Goal: Share content: Share content

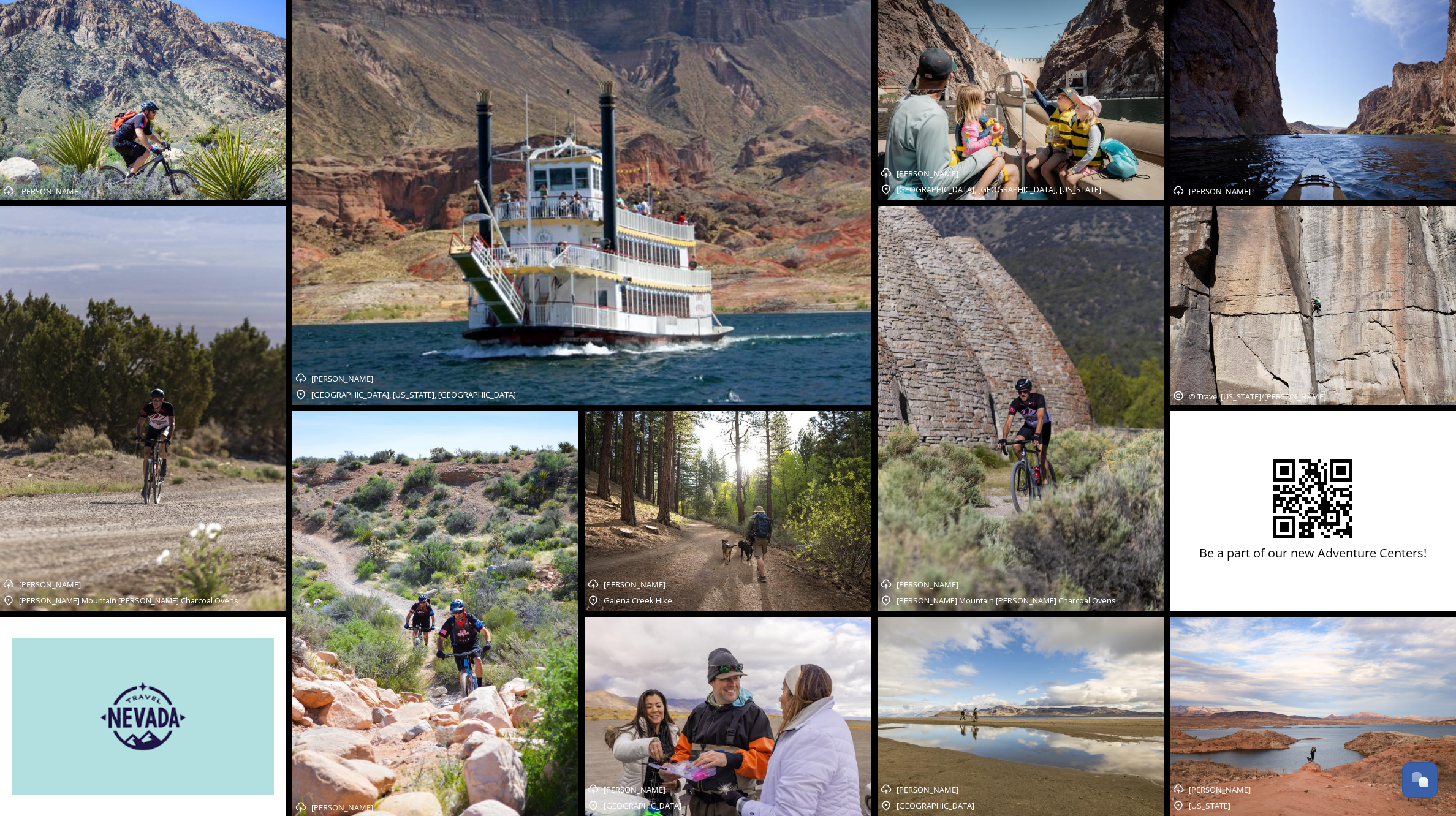
scroll to position [1, 0]
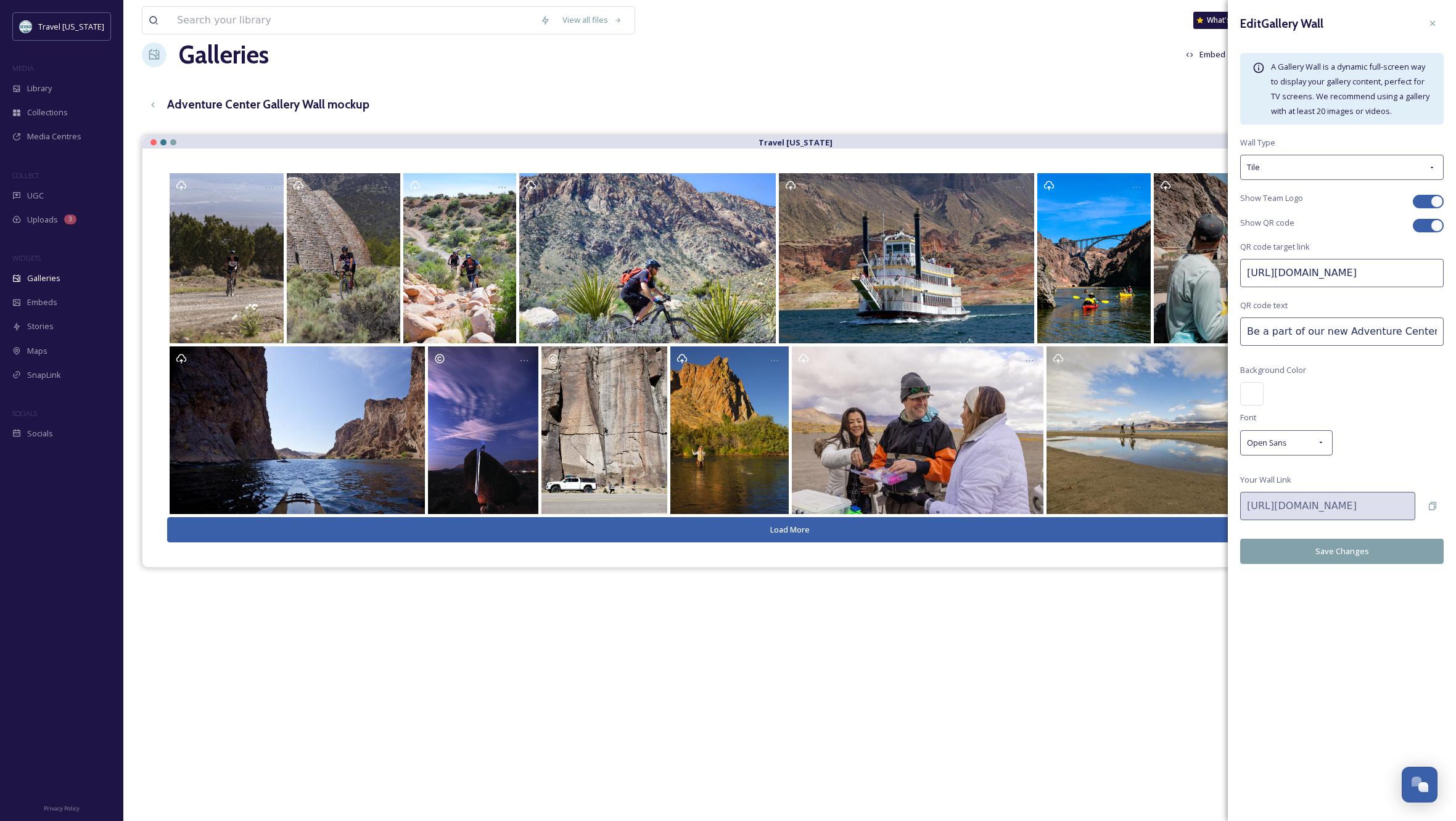
scroll to position [26, 0]
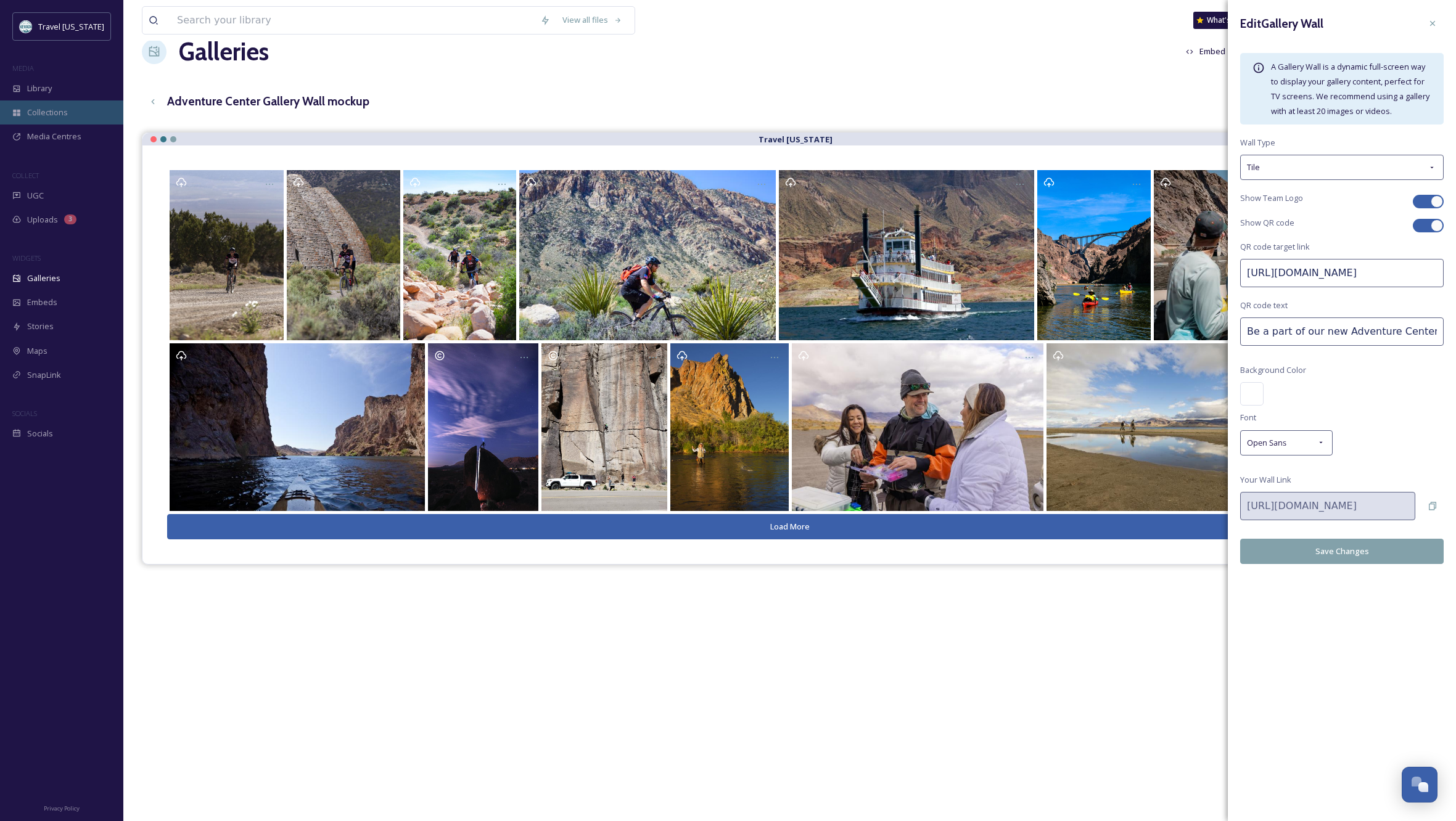
click at [43, 110] on span "Collections" at bounding box center [47, 112] width 41 height 12
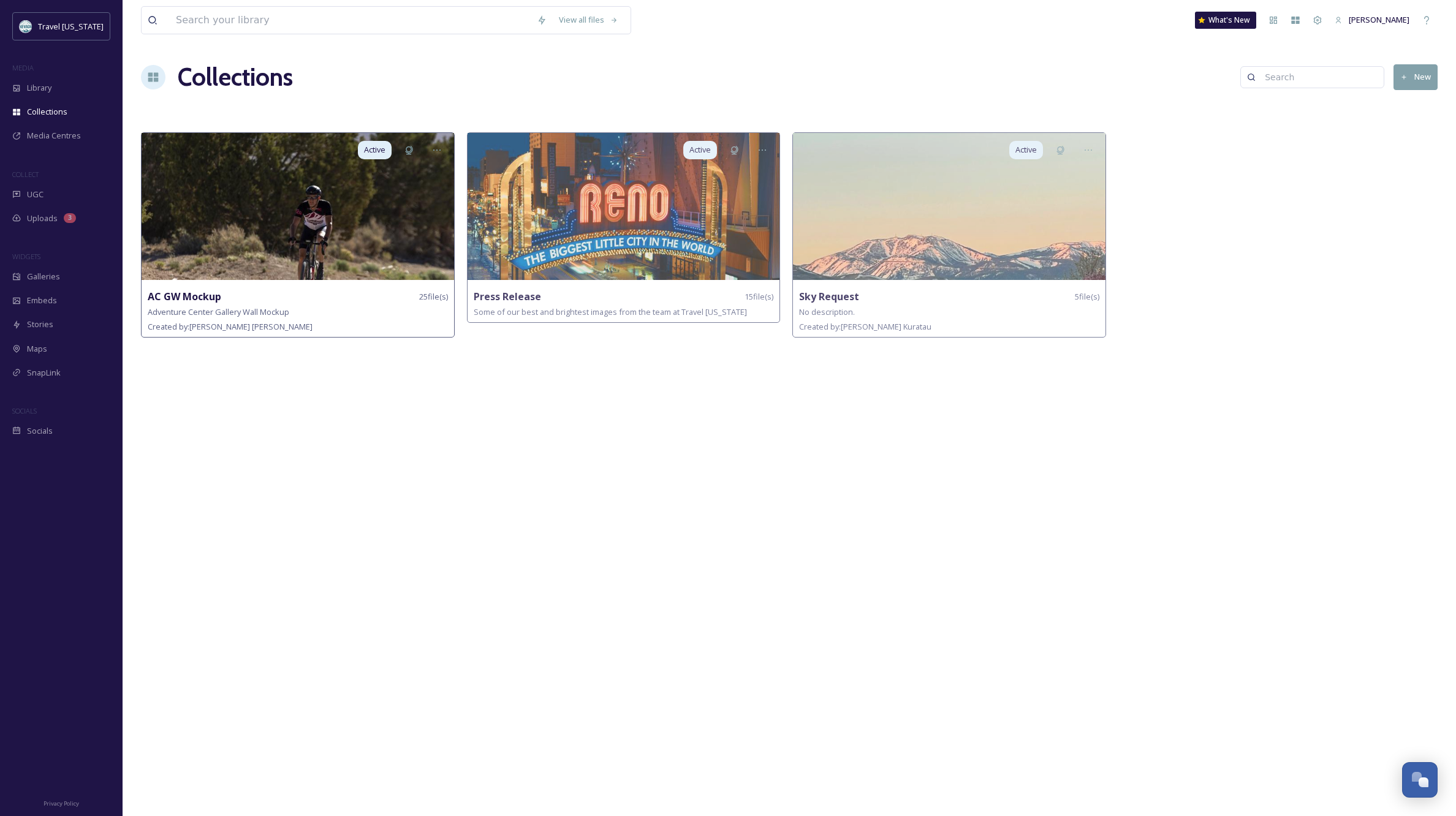
click at [303, 207] on img at bounding box center [298, 206] width 313 height 147
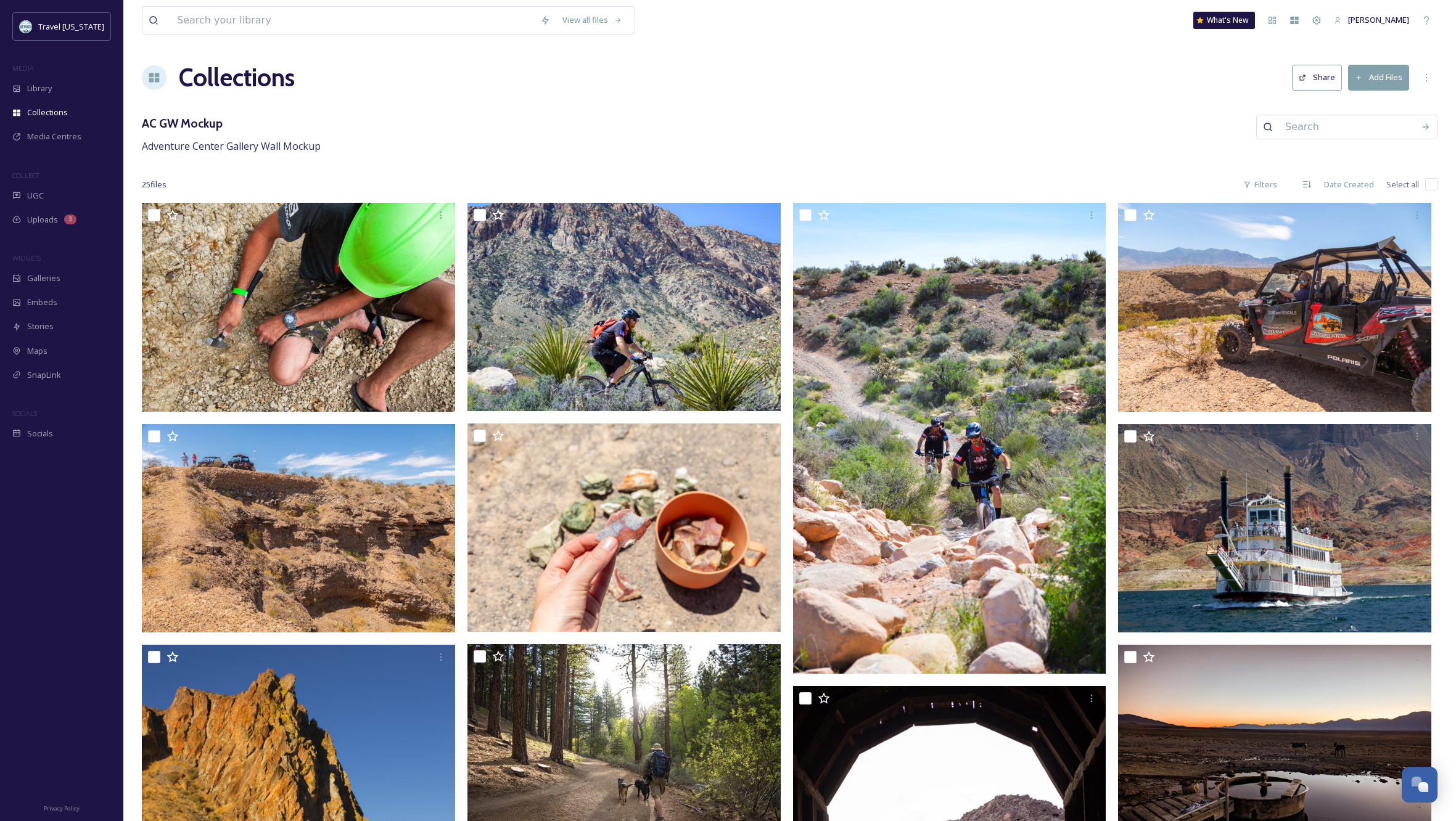
click at [1368, 74] on button "Add Files" at bounding box center [1379, 77] width 61 height 25
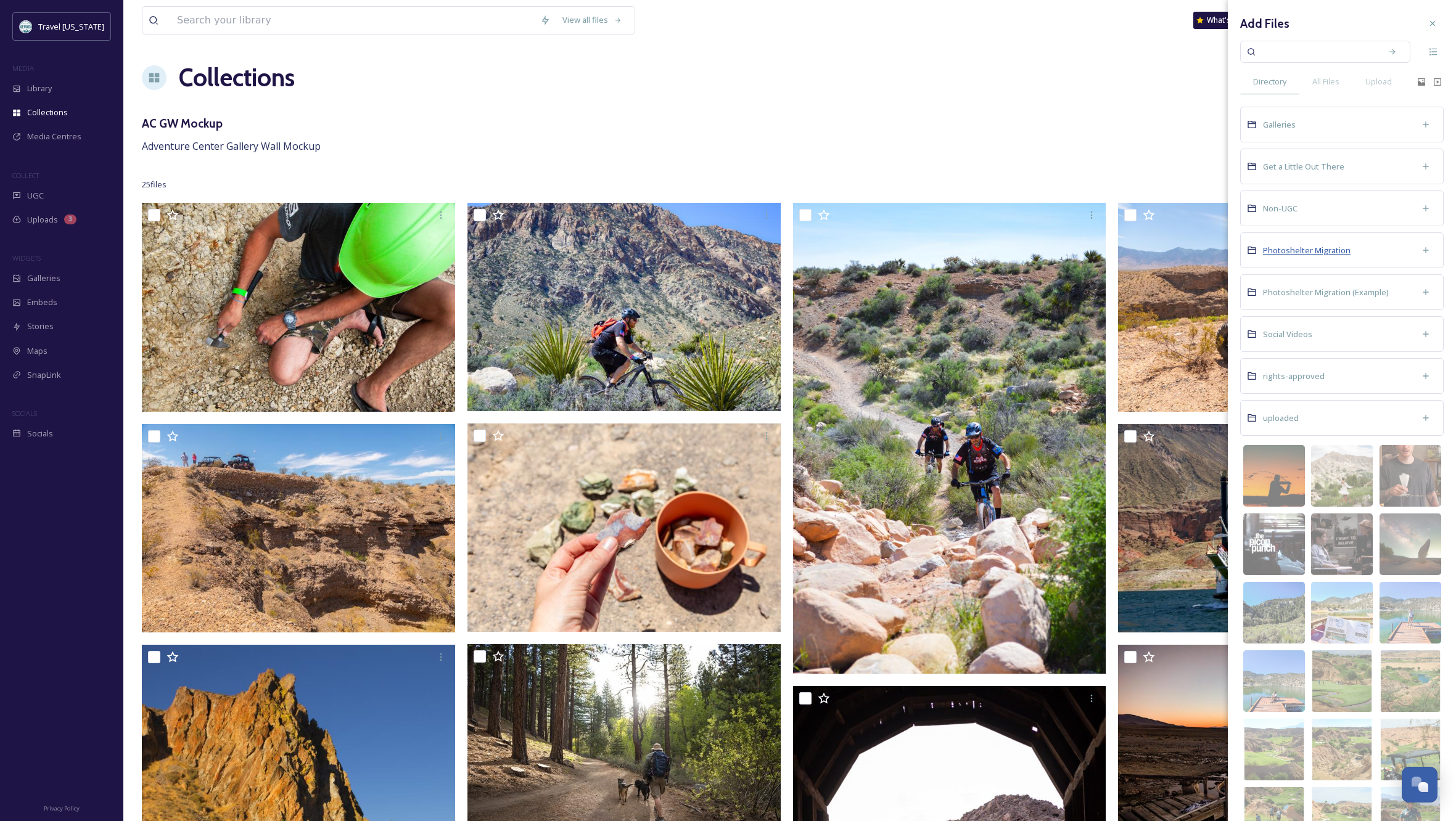
click at [1327, 251] on span "Photoshelter Migration" at bounding box center [1307, 250] width 87 height 11
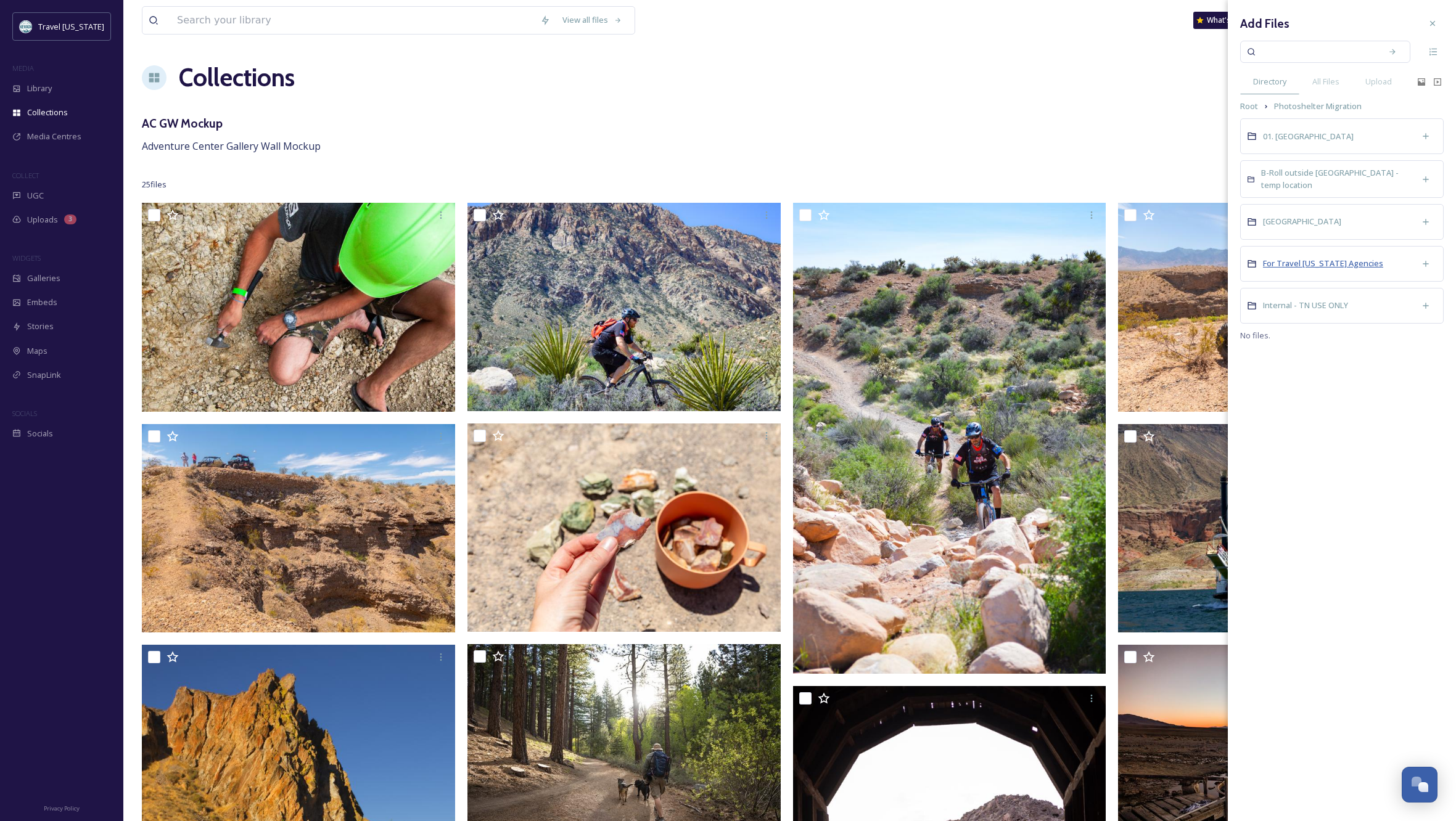
click at [1312, 259] on span "For Travel [US_STATE] Agencies" at bounding box center [1323, 263] width 120 height 11
click at [1303, 357] on span "Adventure Guide" at bounding box center [1295, 358] width 64 height 11
click at [1315, 149] on span "Adventure Time" at bounding box center [1293, 148] width 61 height 11
click at [1279, 578] on span "Snow Sports" at bounding box center [1287, 578] width 48 height 11
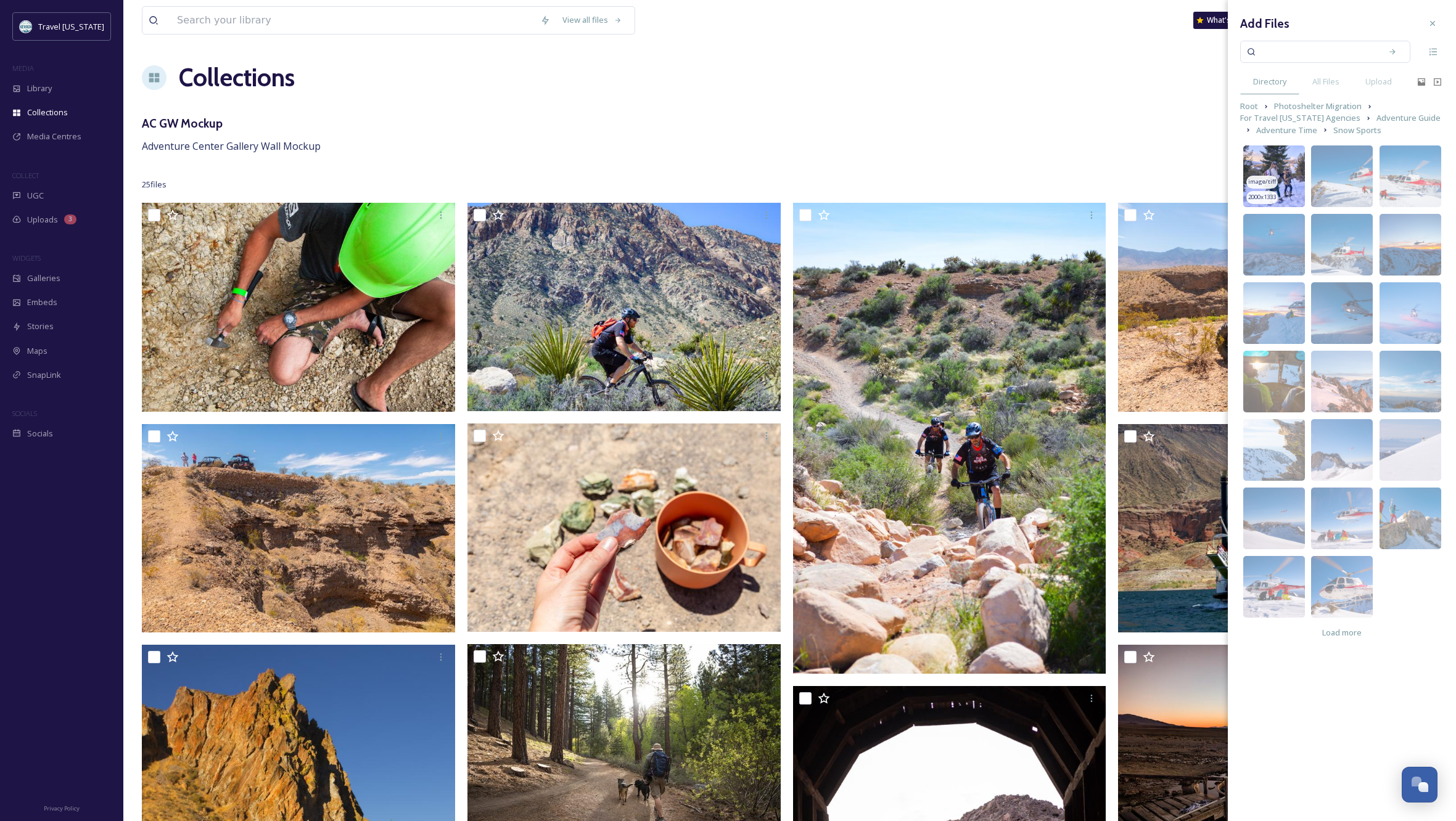
click at [1286, 175] on img at bounding box center [1274, 176] width 62 height 62
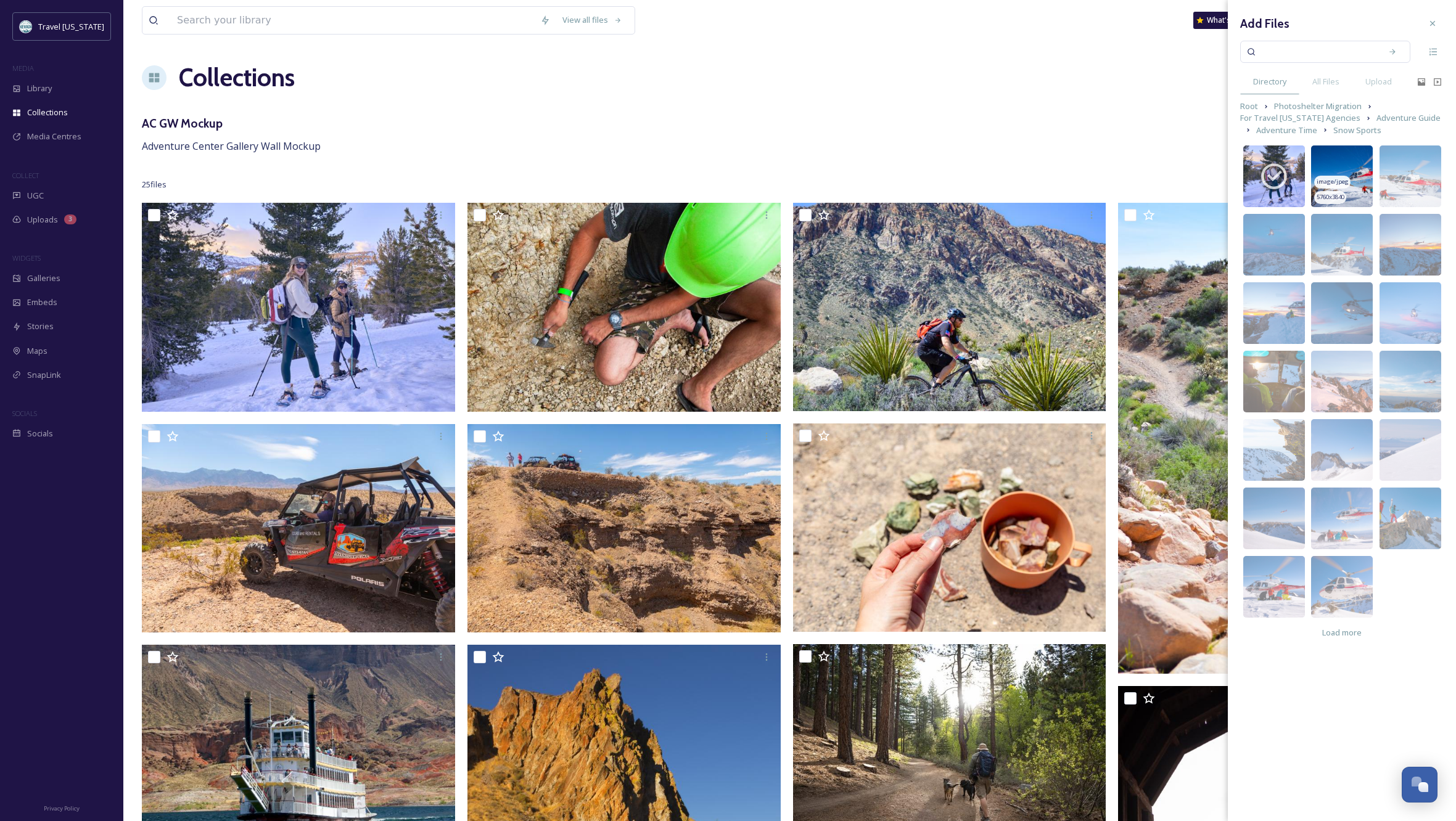
click at [1348, 162] on img at bounding box center [1342, 176] width 62 height 62
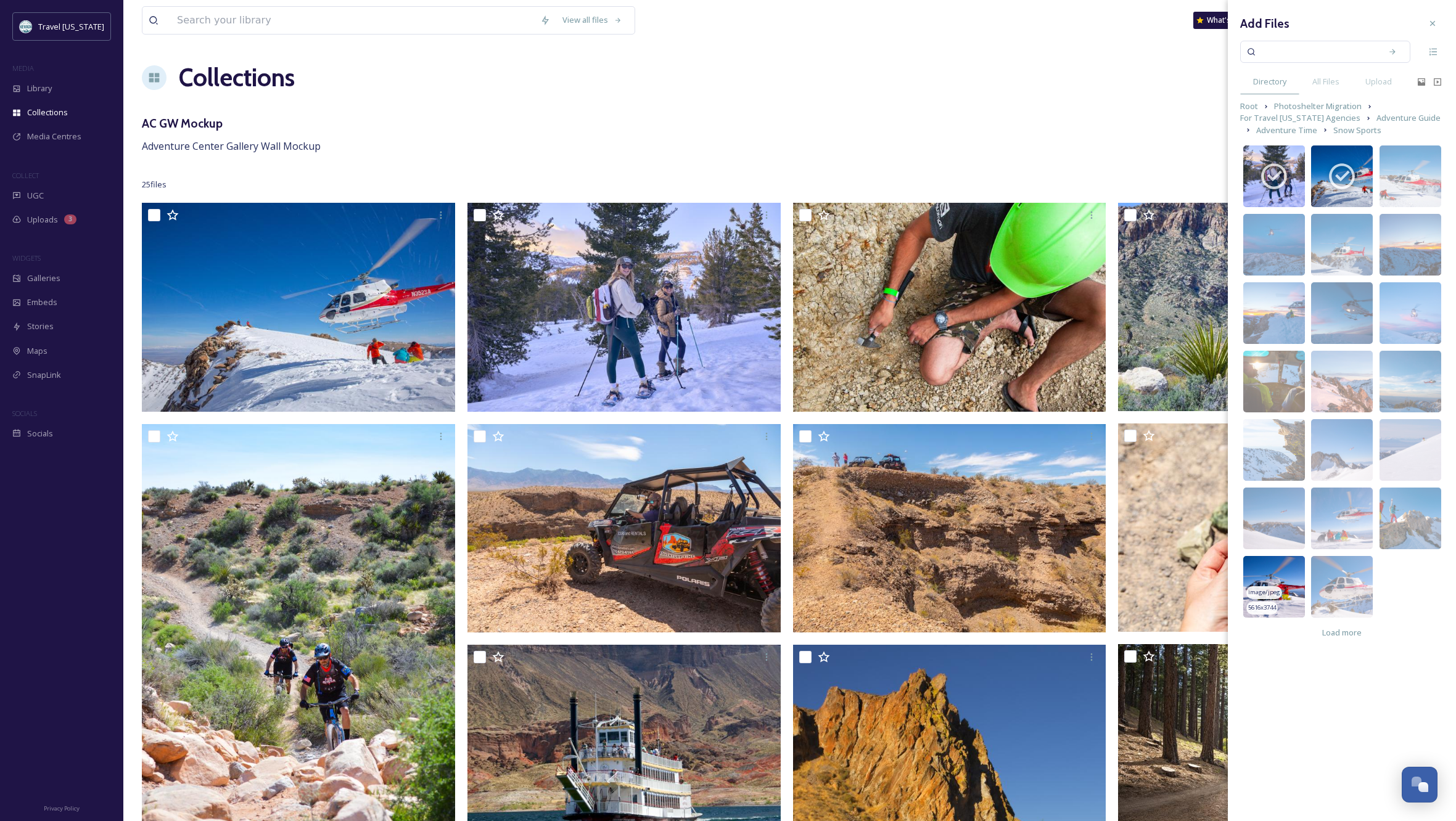
click at [1293, 570] on img at bounding box center [1274, 586] width 62 height 62
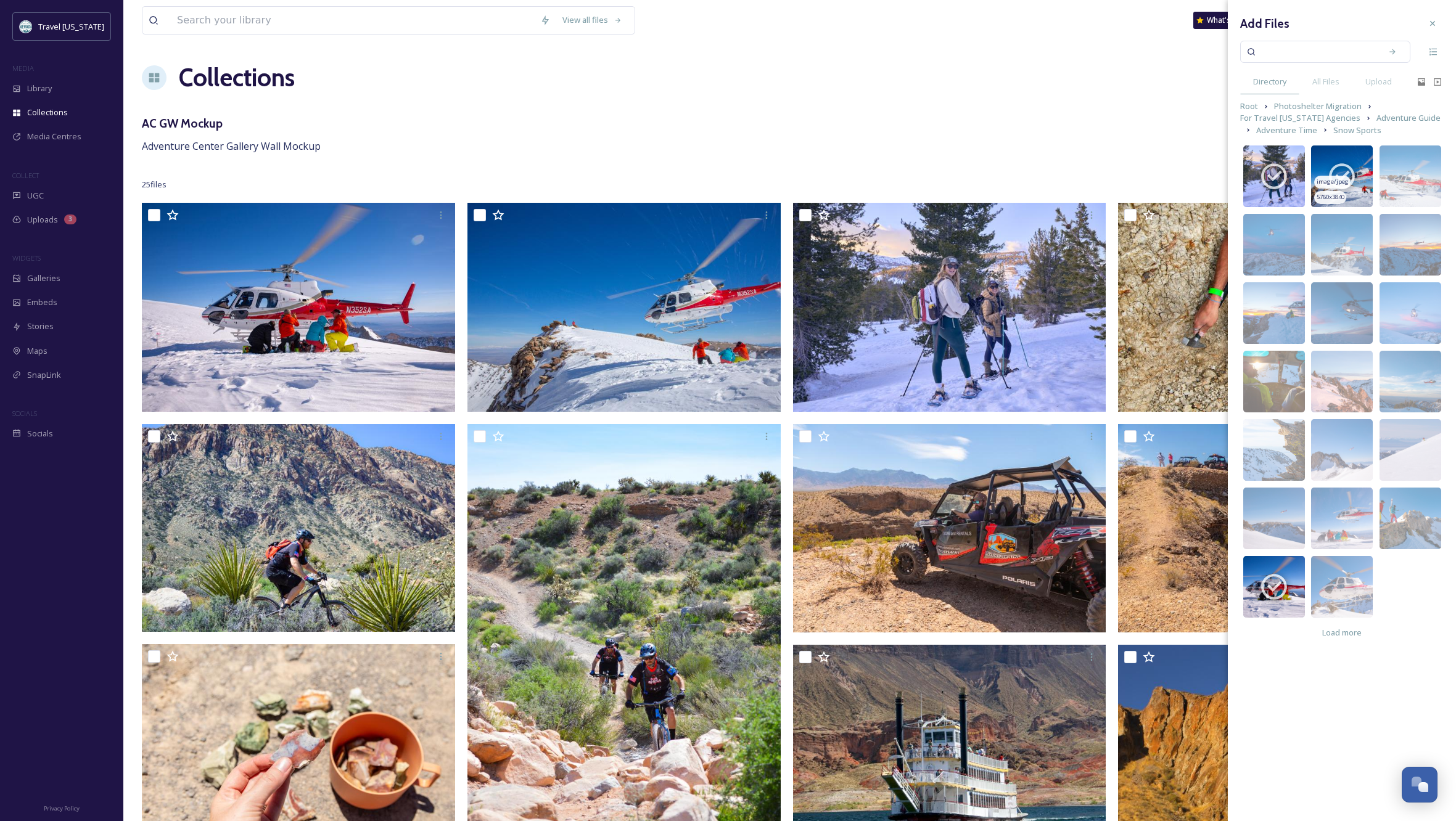
click at [1349, 154] on img at bounding box center [1342, 176] width 62 height 62
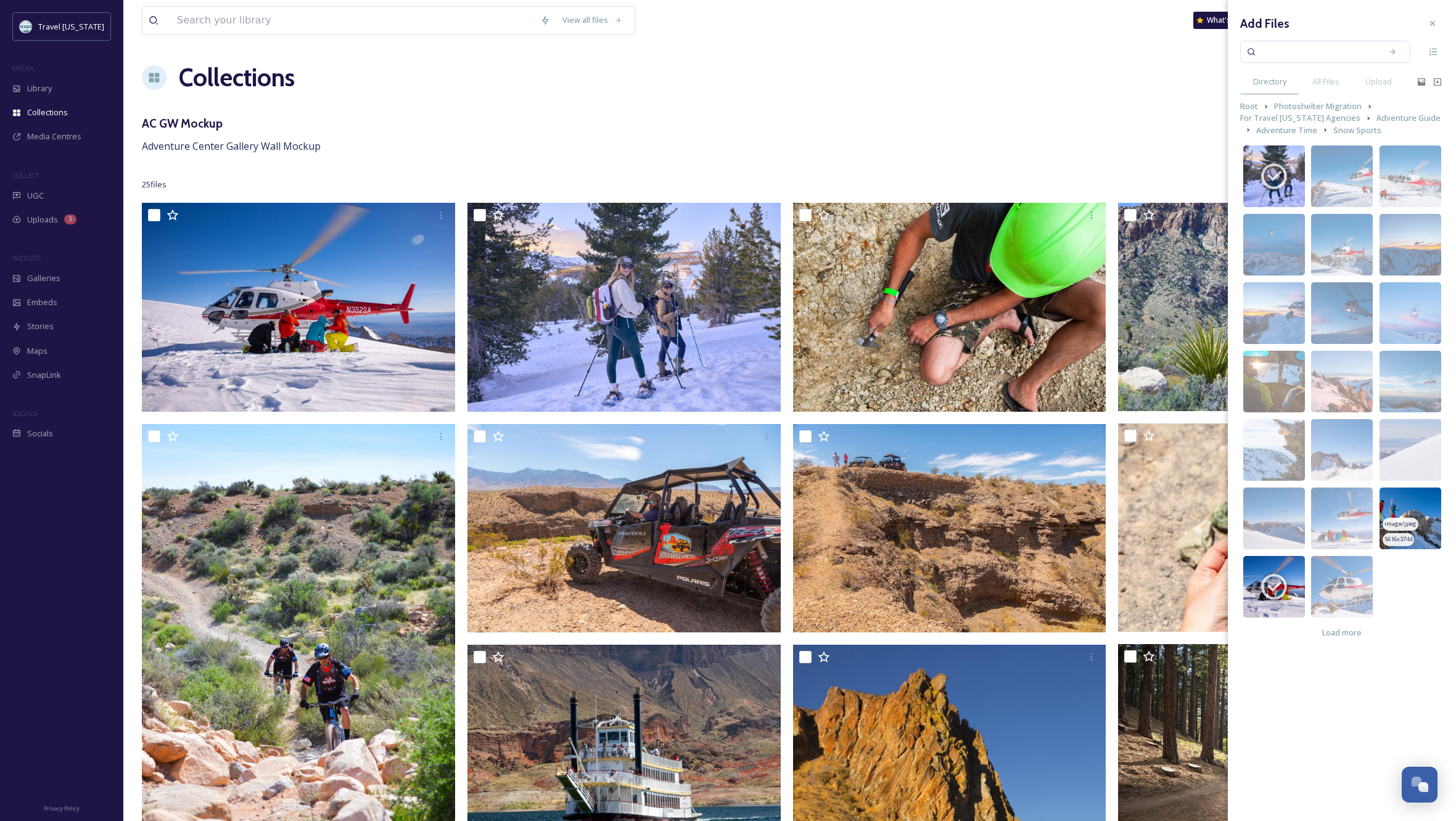
click at [1407, 500] on img at bounding box center [1410, 518] width 62 height 62
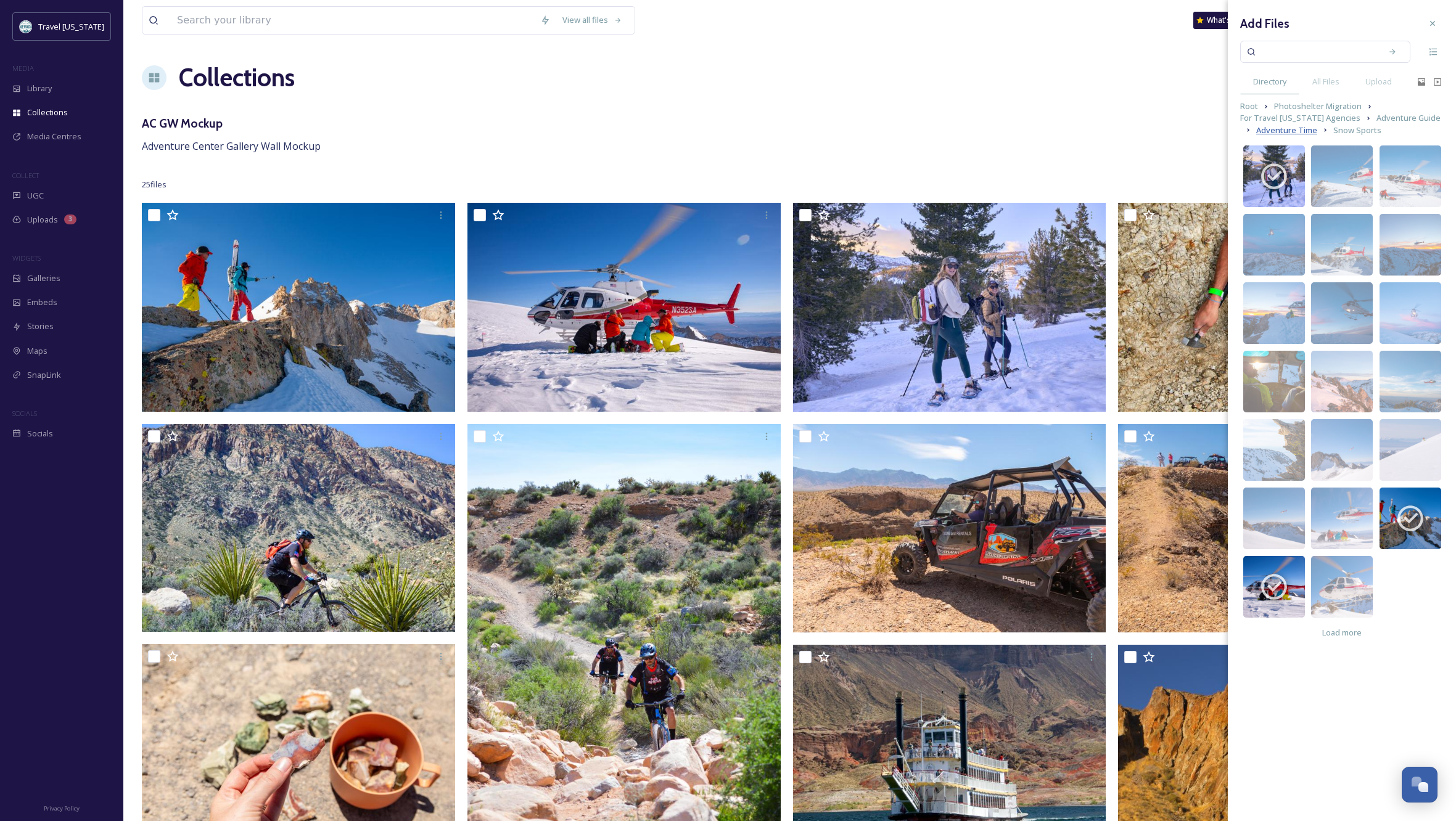
click at [1270, 128] on span "Adventure Time" at bounding box center [1287, 130] width 61 height 12
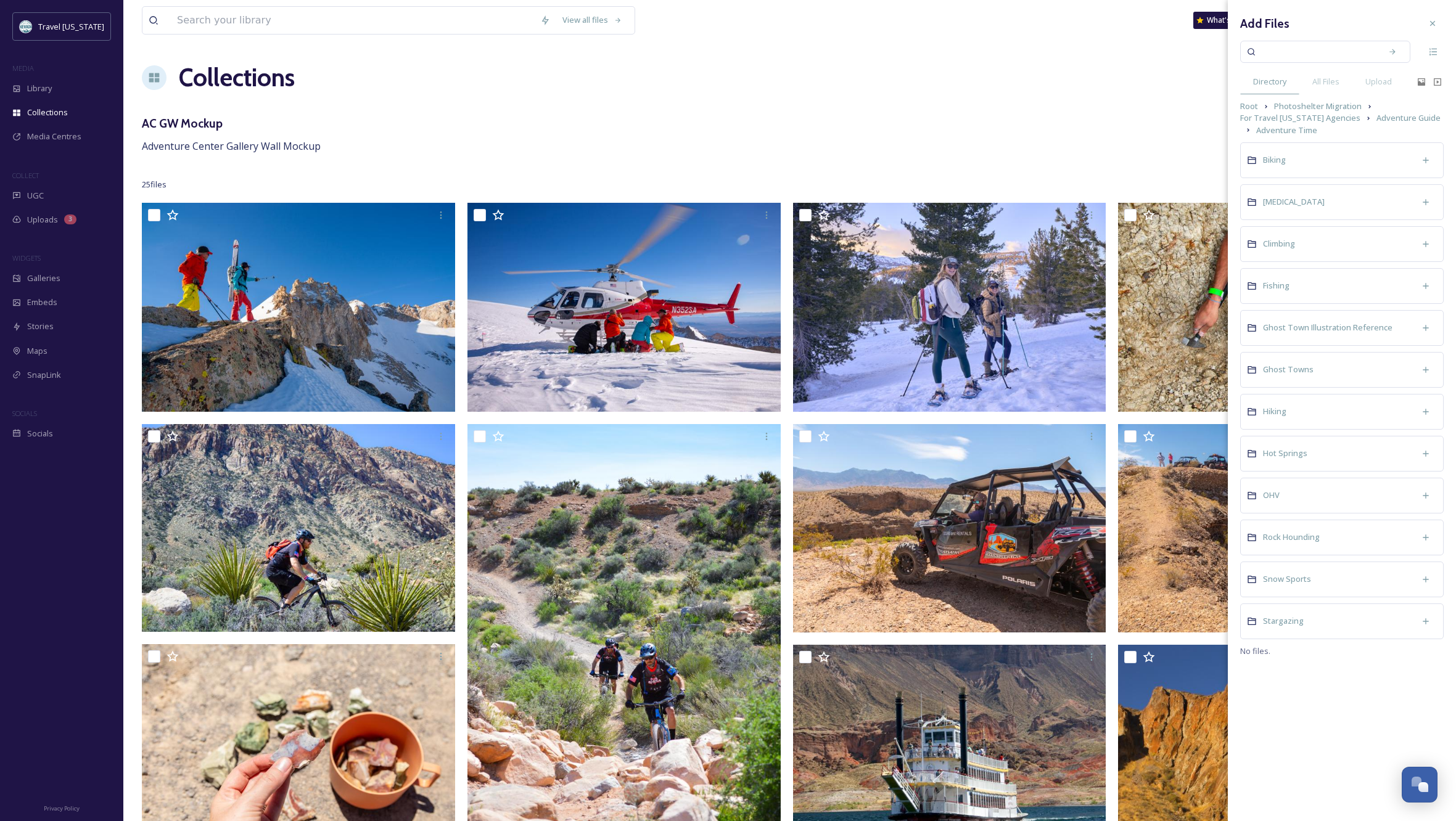
click at [1316, 618] on div "Stargazing" at bounding box center [1342, 621] width 203 height 36
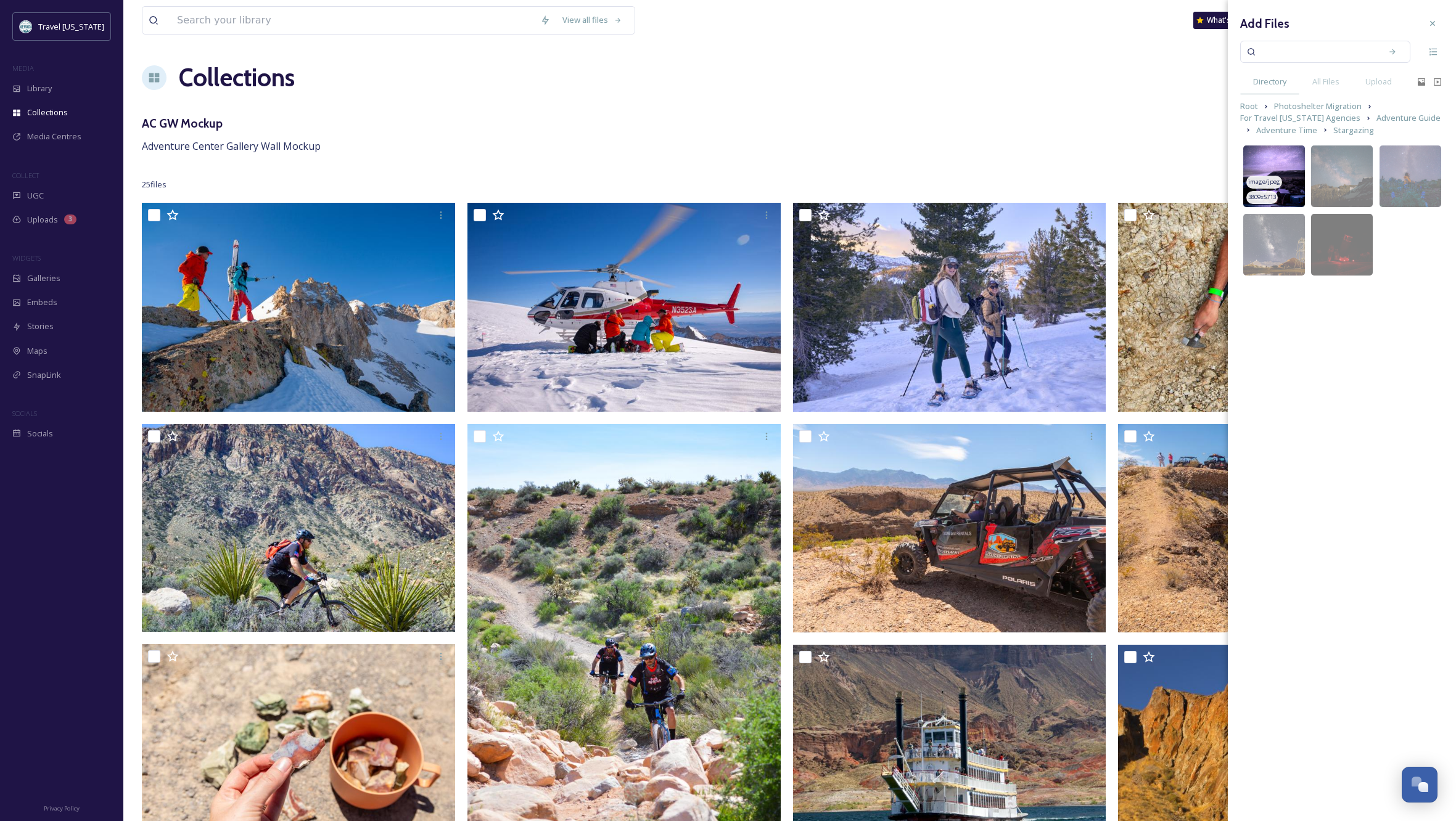
click at [1278, 152] on img at bounding box center [1274, 176] width 62 height 62
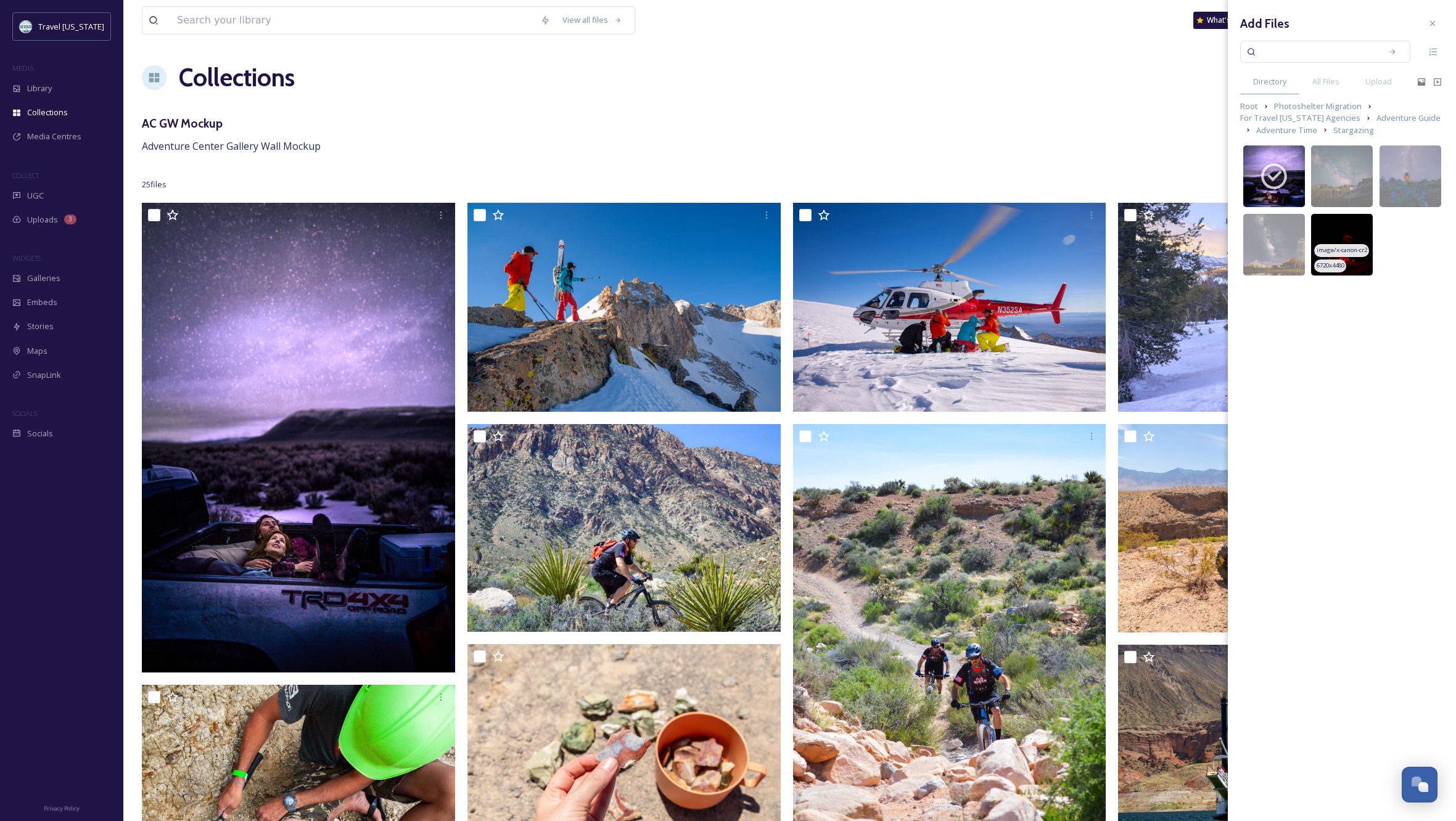
click at [1336, 232] on img at bounding box center [1342, 245] width 62 height 62
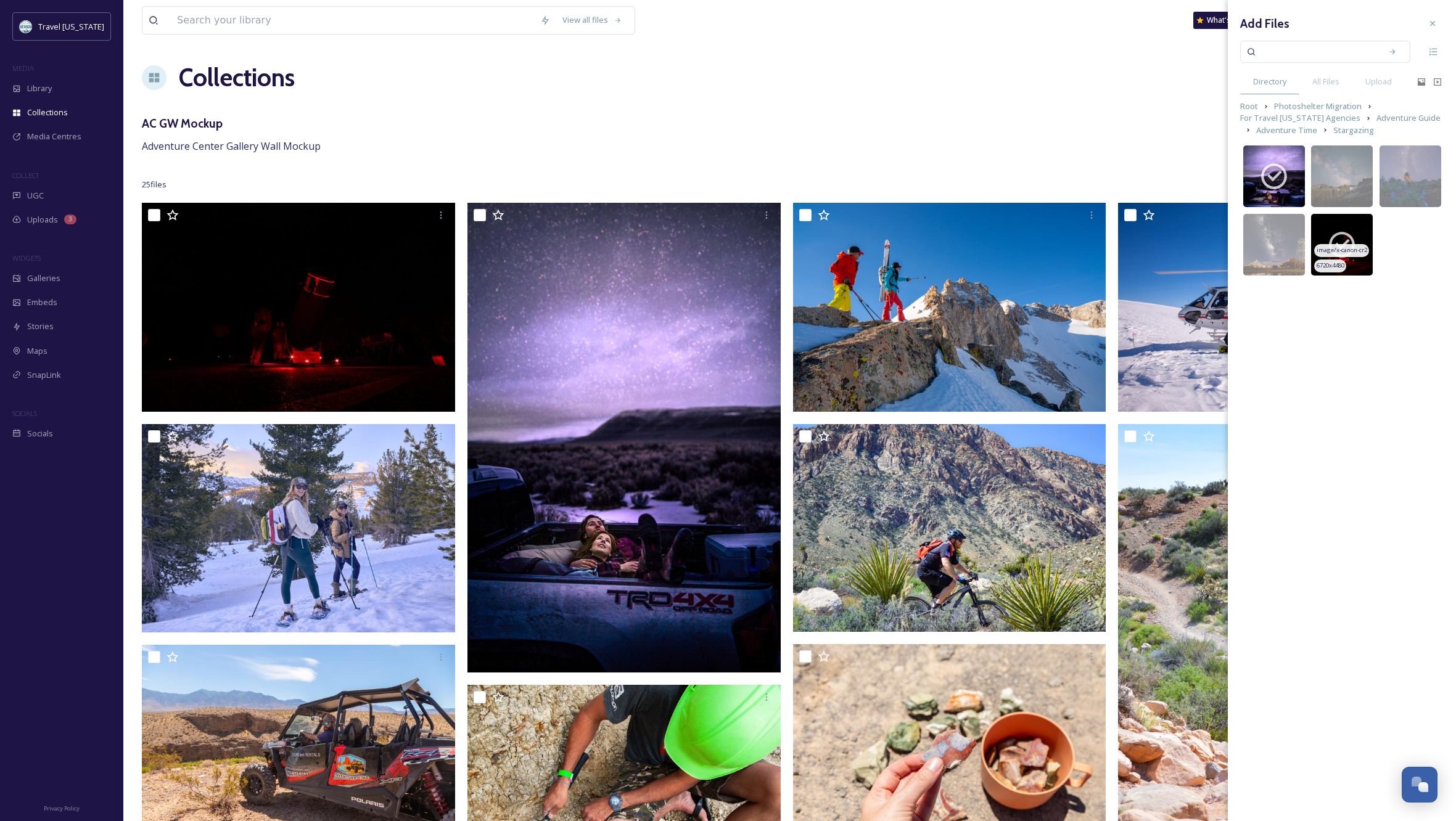
click at [1347, 232] on icon at bounding box center [1342, 245] width 31 height 31
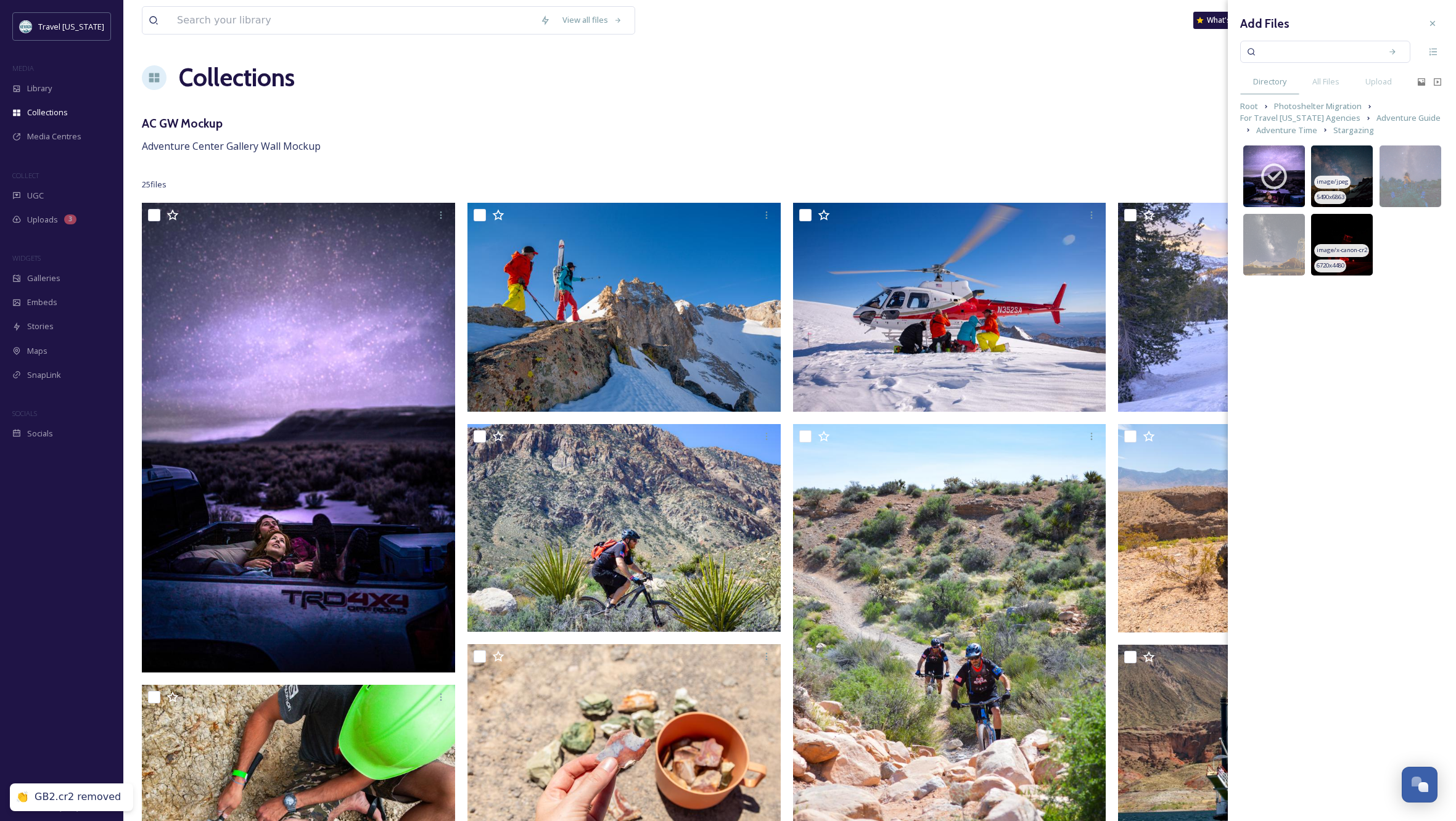
click at [1351, 163] on img at bounding box center [1342, 176] width 62 height 62
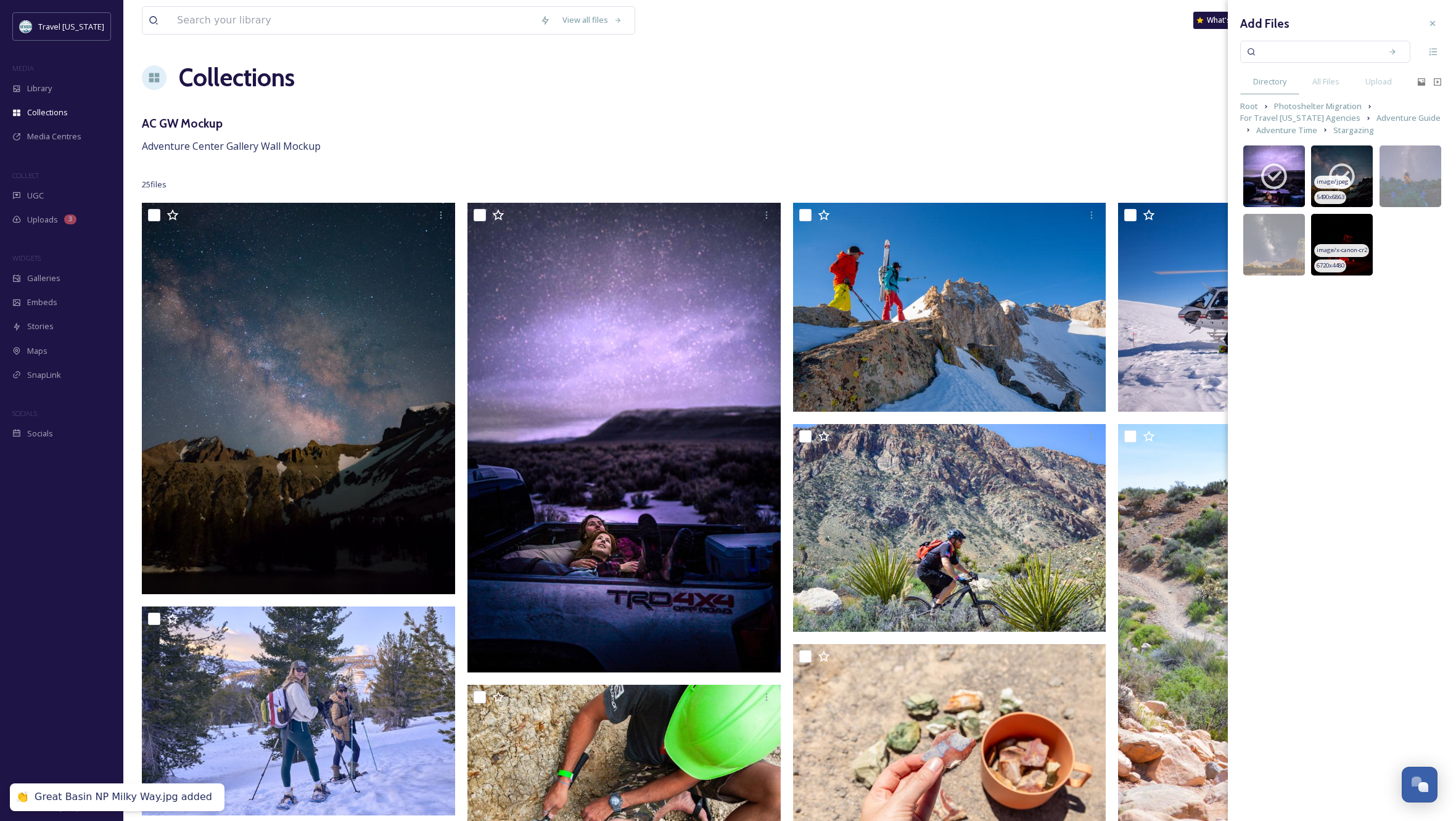
click at [1351, 164] on icon at bounding box center [1342, 176] width 31 height 31
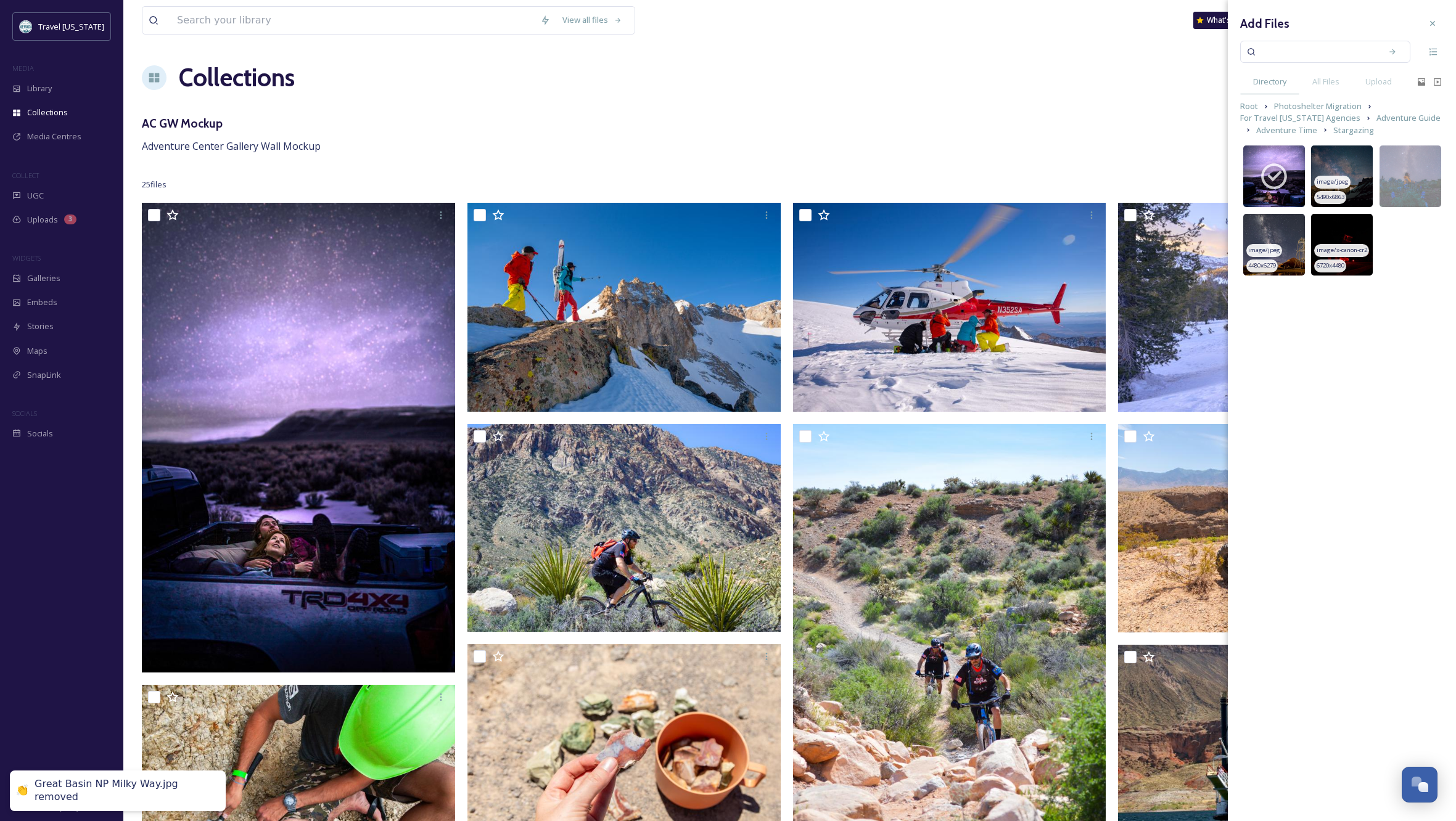
click at [1284, 239] on img at bounding box center [1274, 245] width 62 height 62
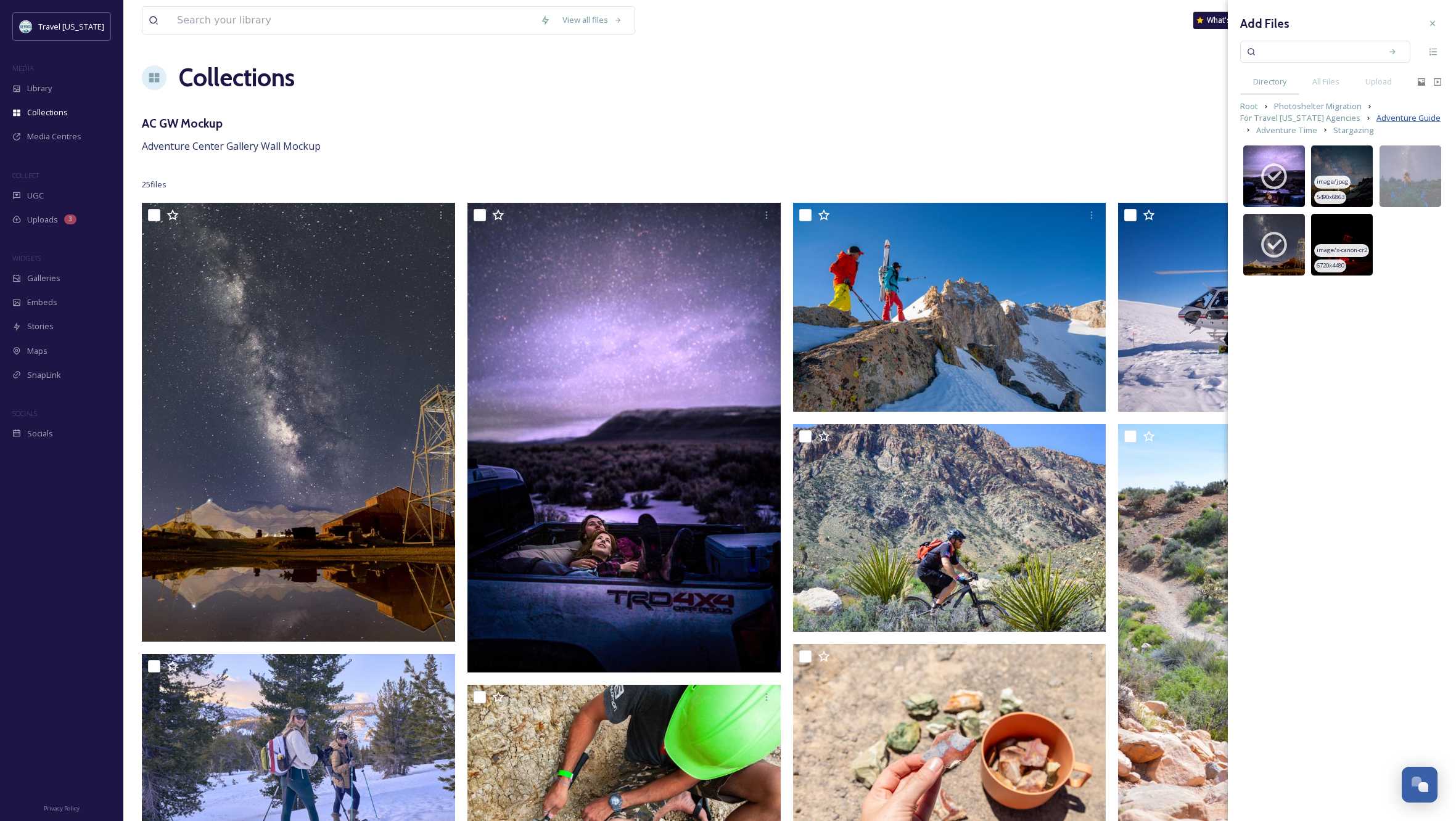
click at [1387, 119] on span "Adventure Guide" at bounding box center [1409, 118] width 64 height 12
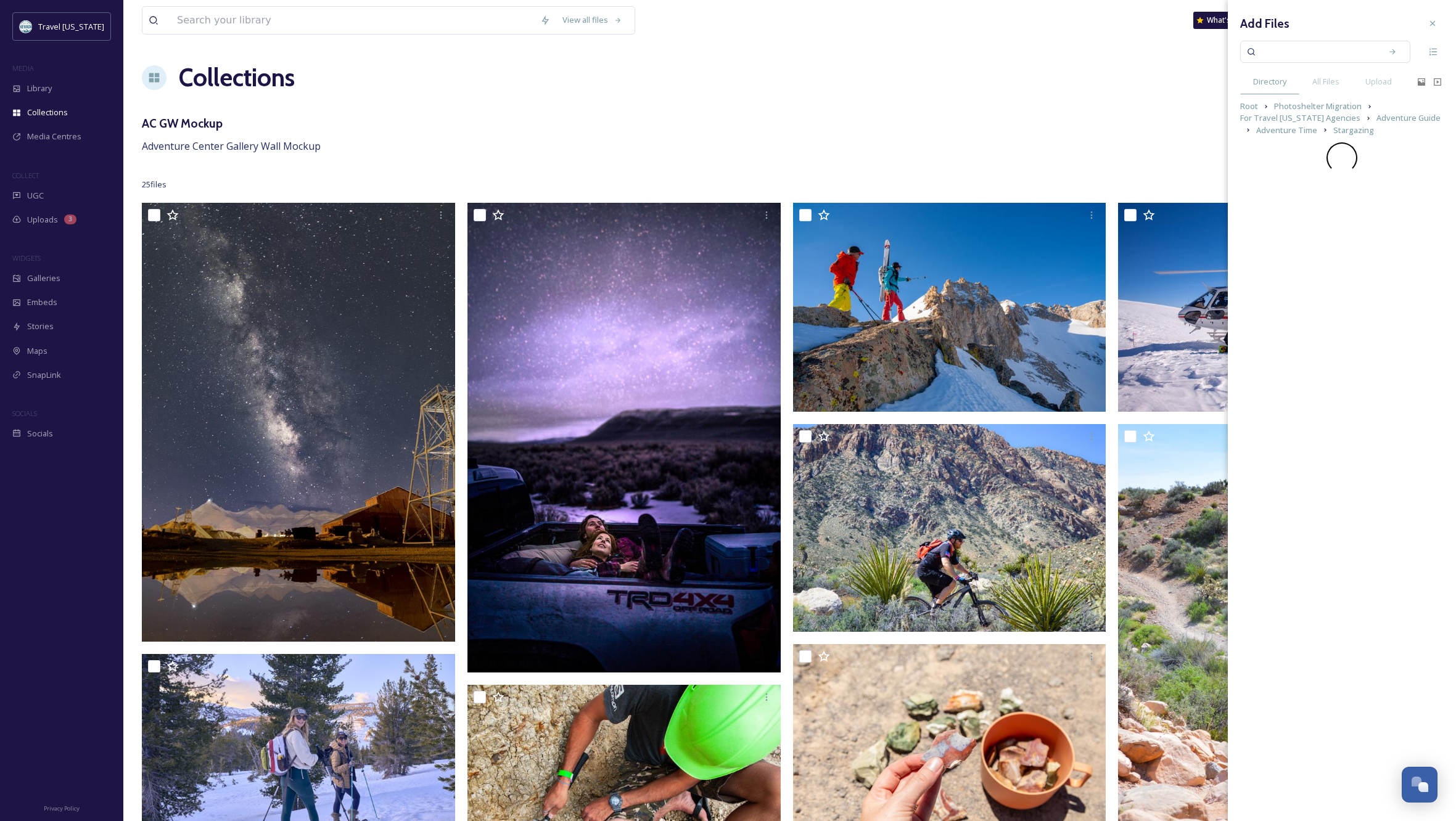
scroll to position [0, 2]
click at [1315, 194] on span "Get A Little Out There" at bounding box center [1304, 189] width 82 height 11
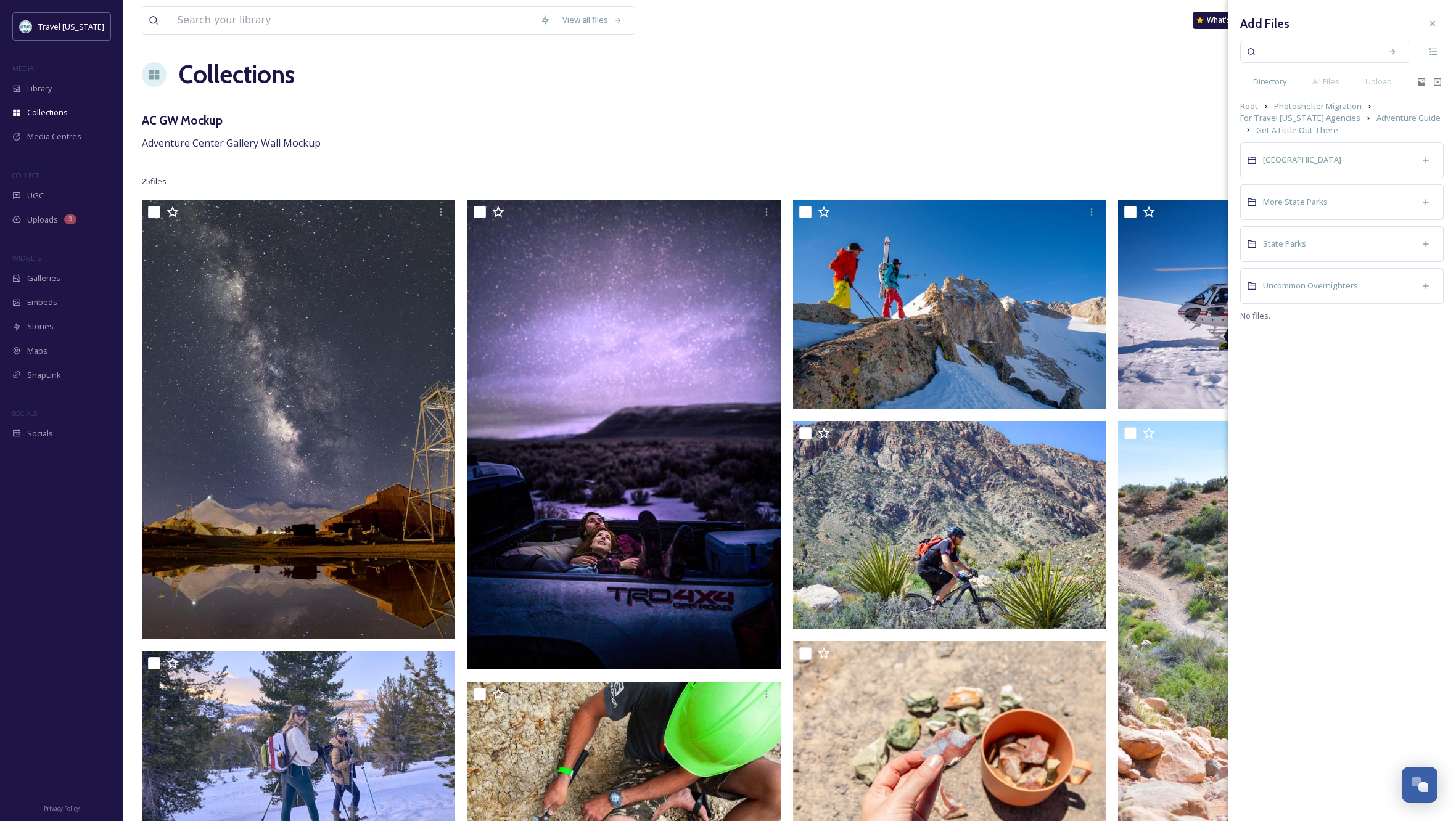
scroll to position [3, 0]
click at [1284, 240] on span "State Parks" at bounding box center [1284, 243] width 43 height 11
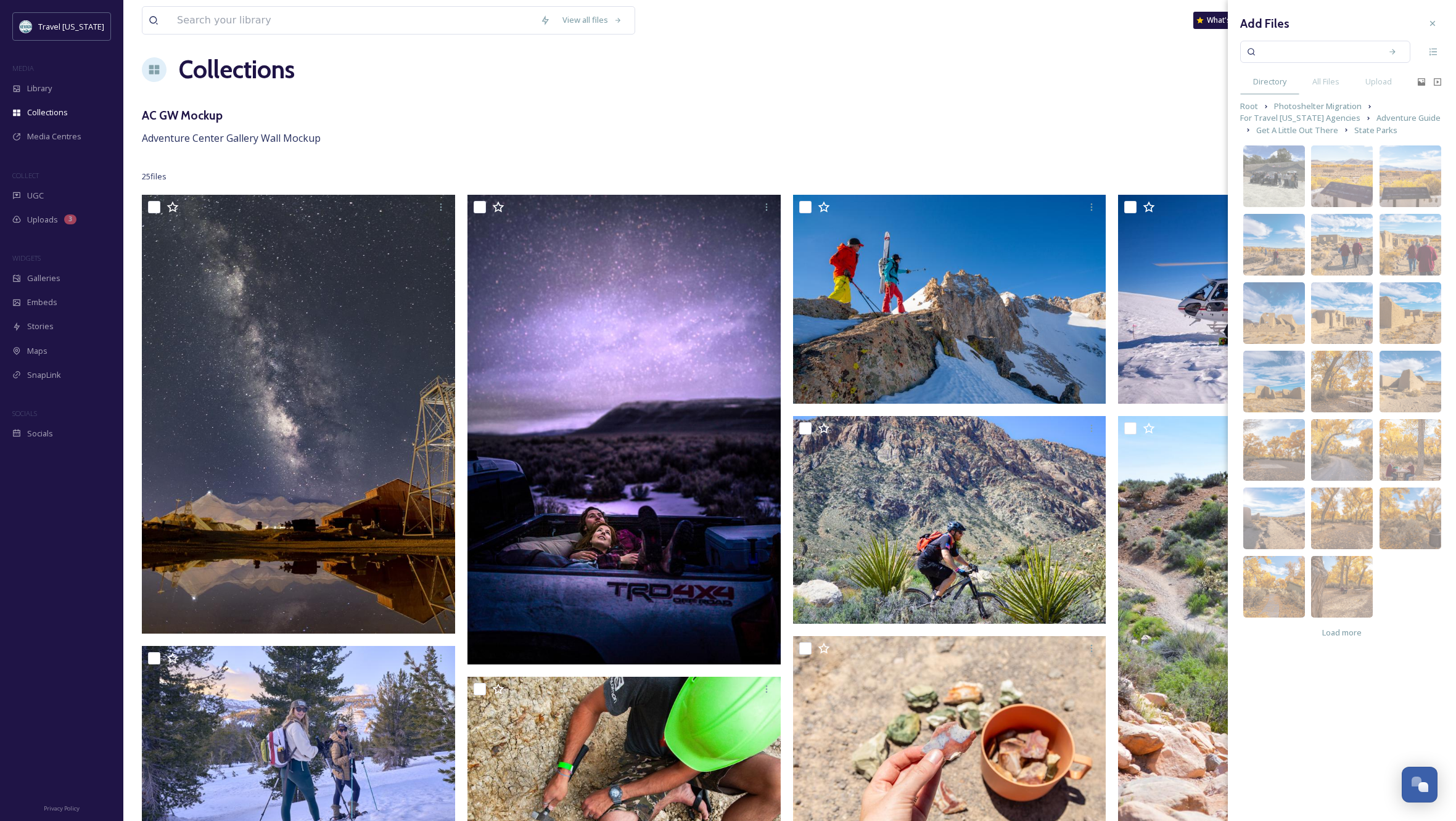
scroll to position [8, 0]
click at [1345, 230] on img at bounding box center [1342, 245] width 62 height 62
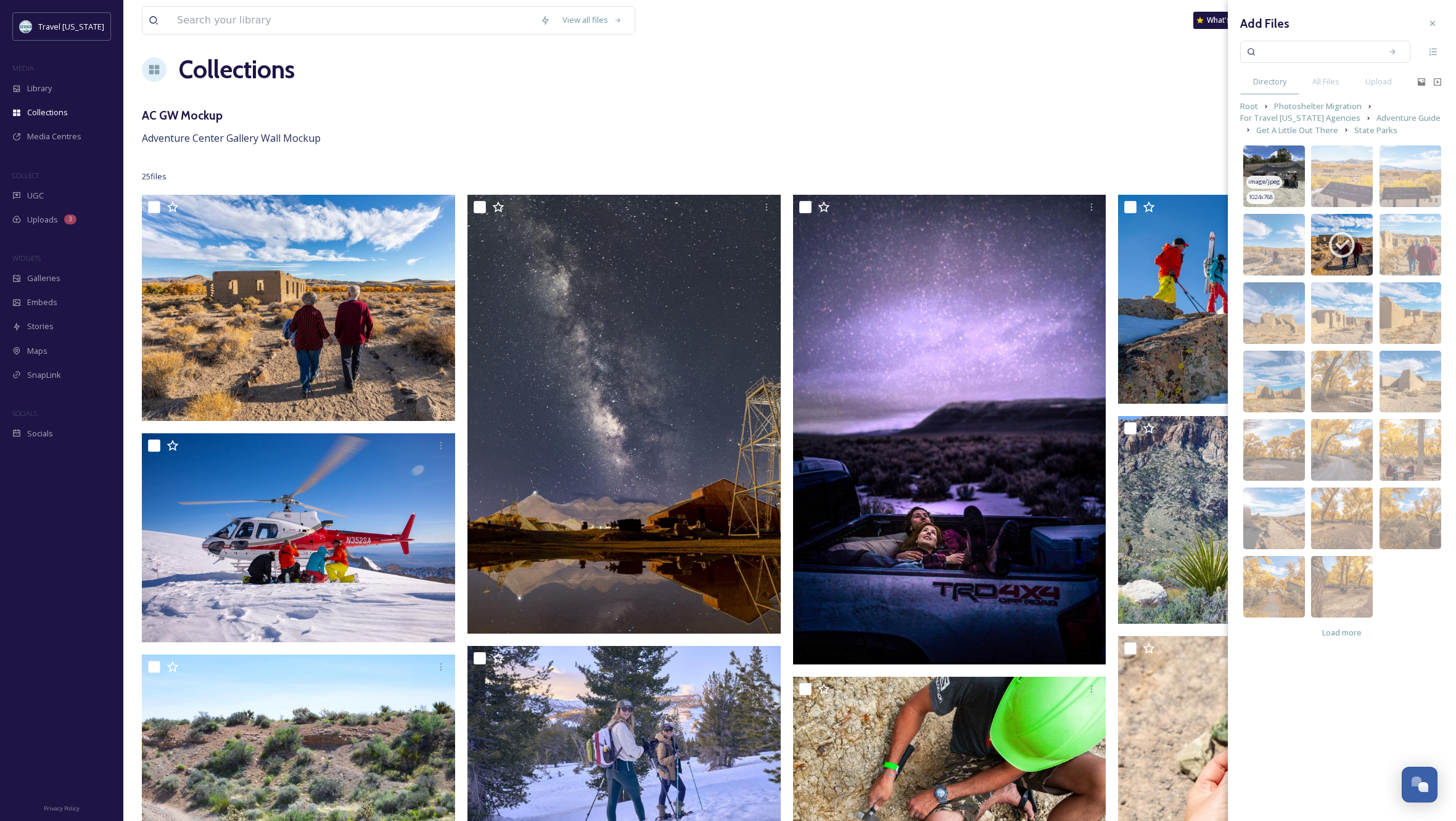
click at [1278, 165] on img at bounding box center [1274, 176] width 62 height 62
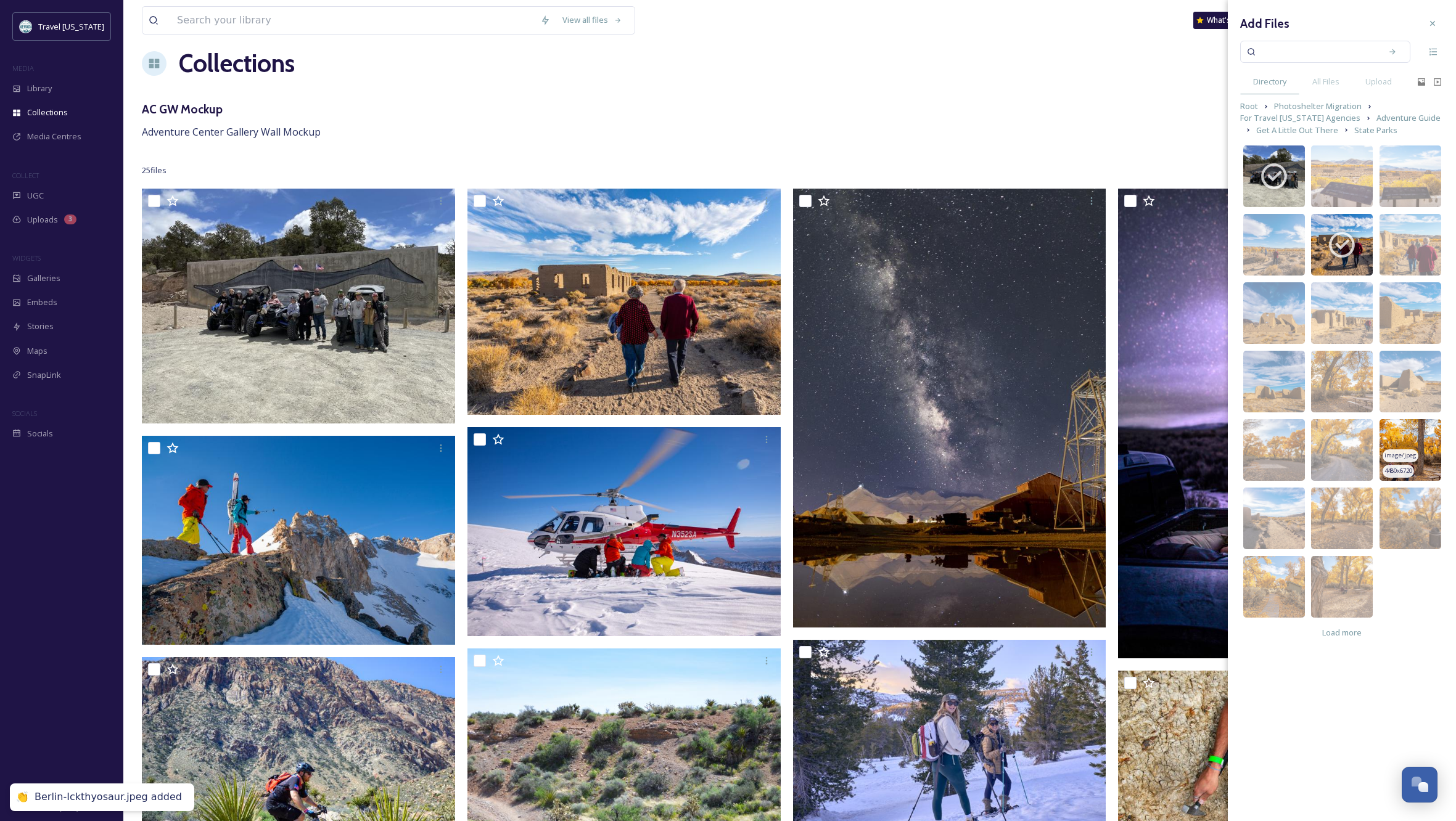
scroll to position [14, 0]
click at [1295, 129] on span "Get A Little Out There" at bounding box center [1297, 130] width 82 height 12
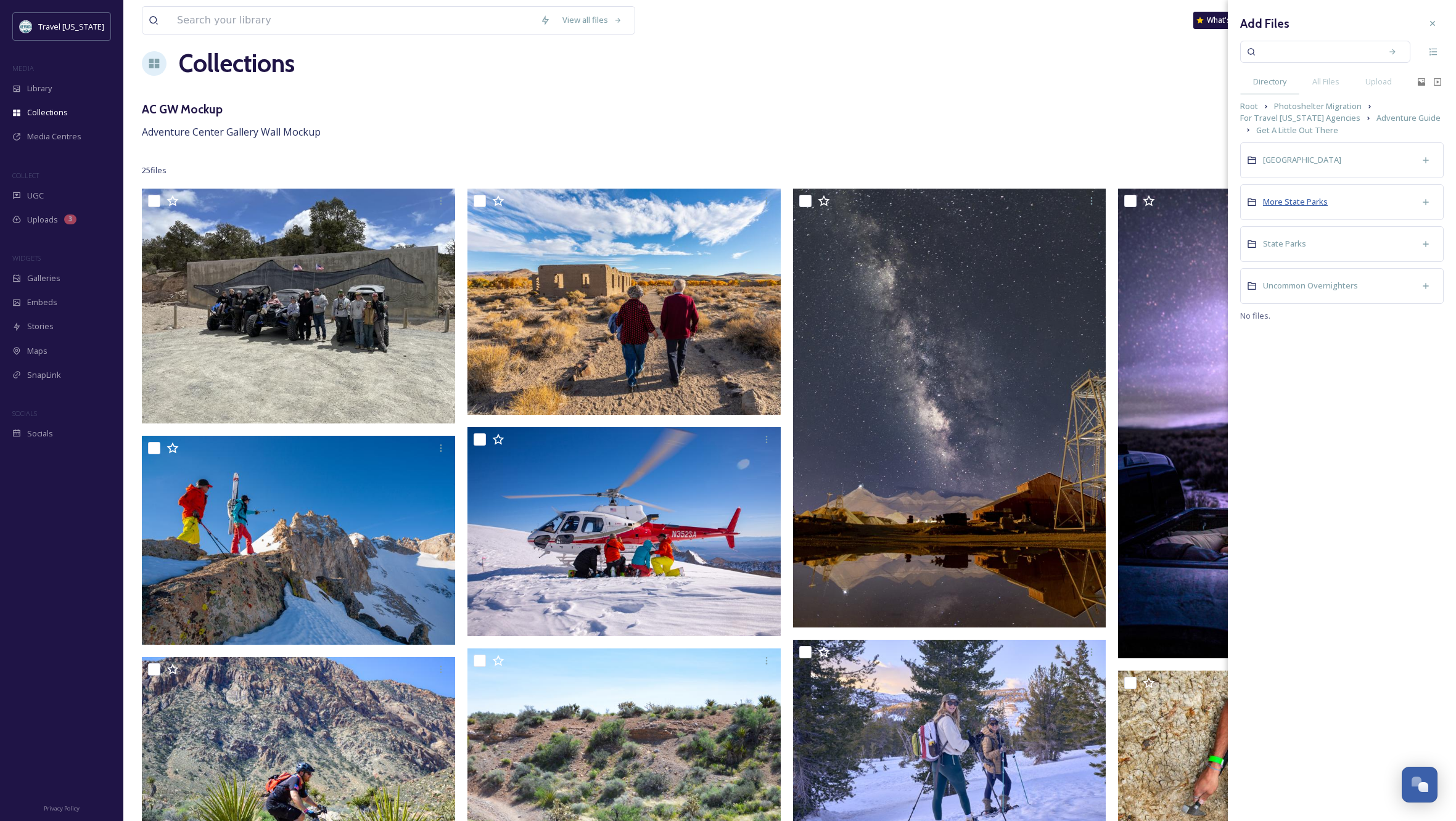
click at [1288, 200] on span "More State Parks" at bounding box center [1295, 201] width 65 height 11
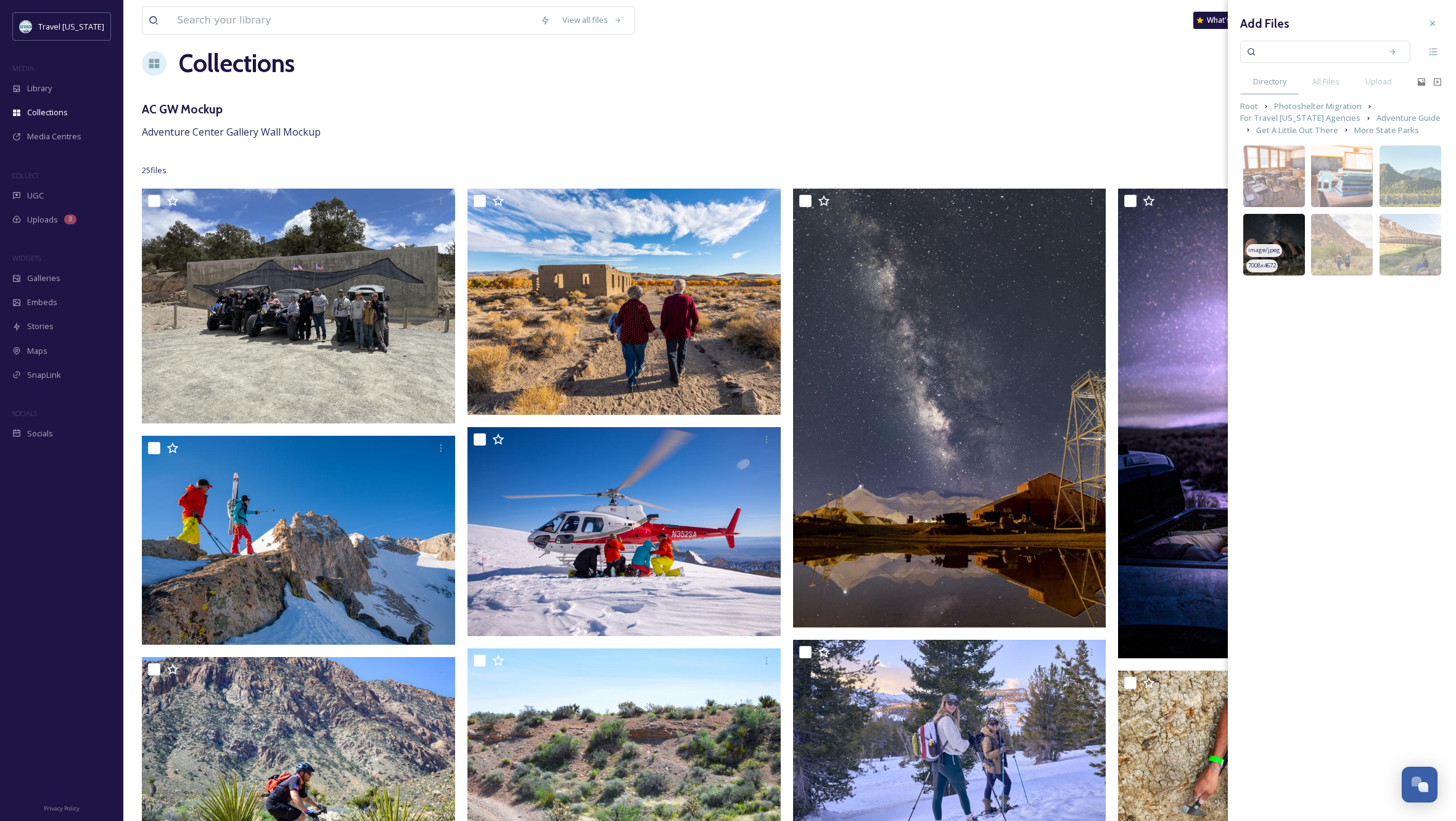
click at [1272, 231] on img at bounding box center [1274, 245] width 62 height 62
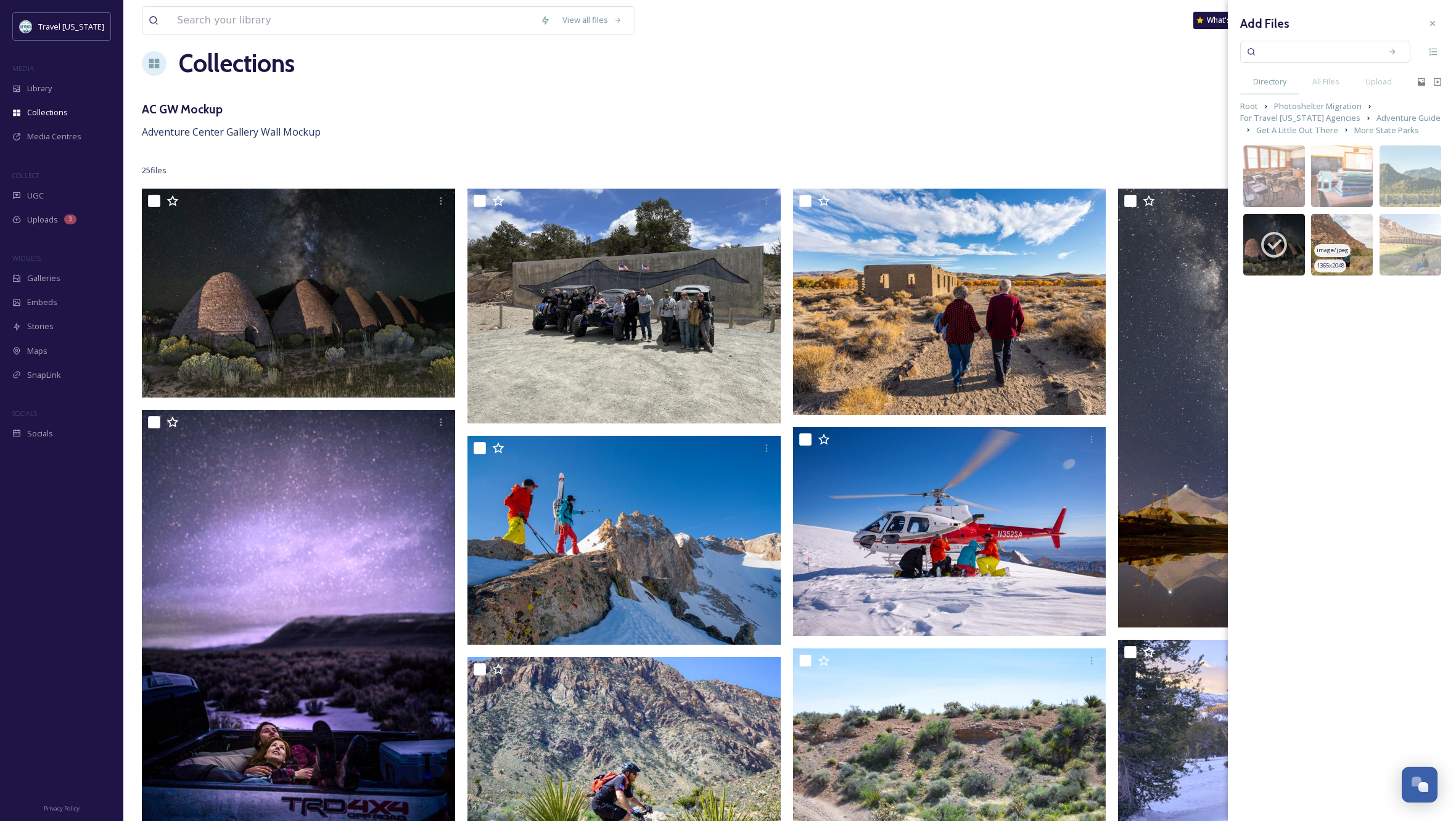
click at [1351, 229] on img at bounding box center [1342, 245] width 62 height 62
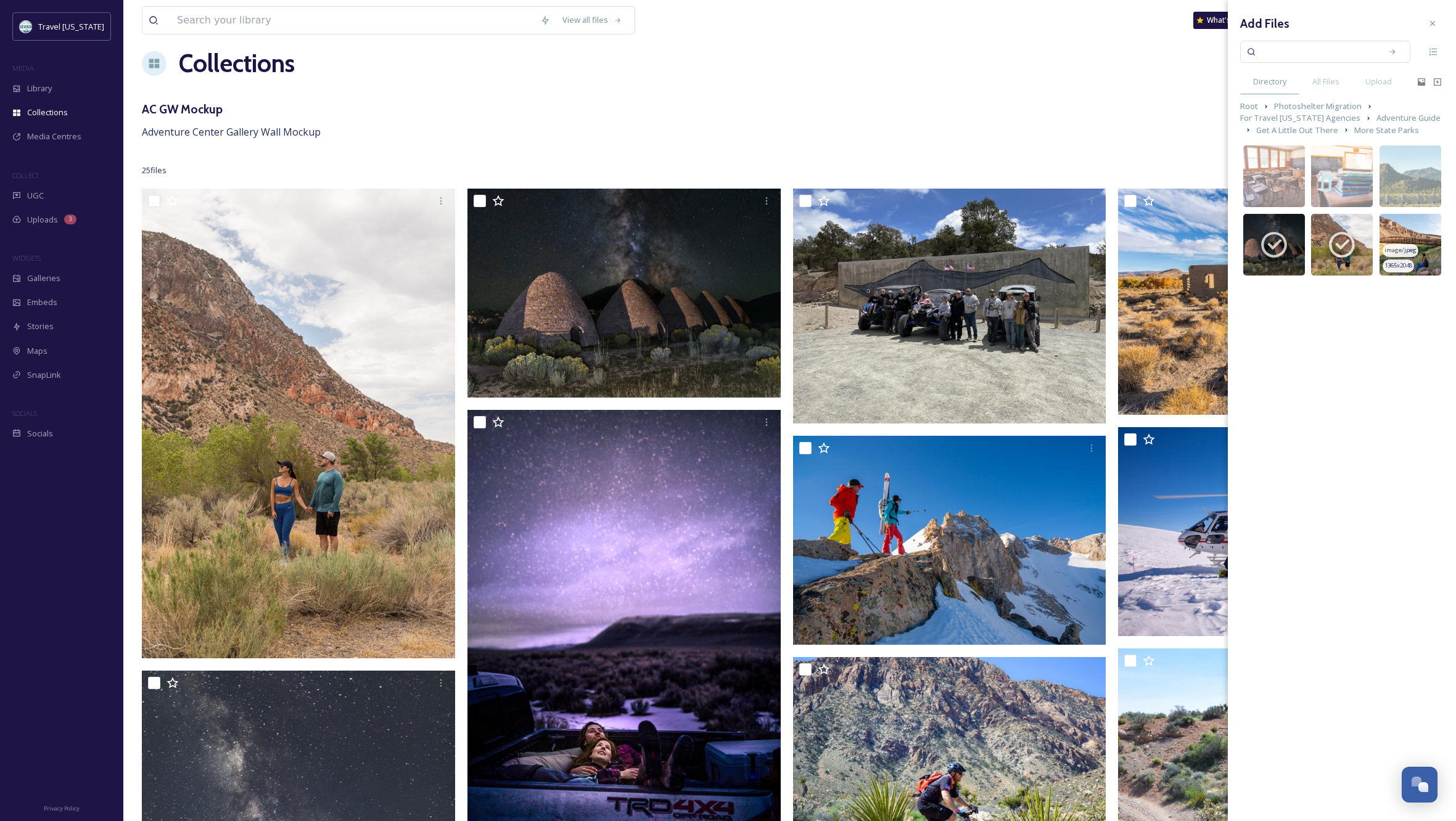
click at [1411, 231] on img at bounding box center [1410, 245] width 62 height 62
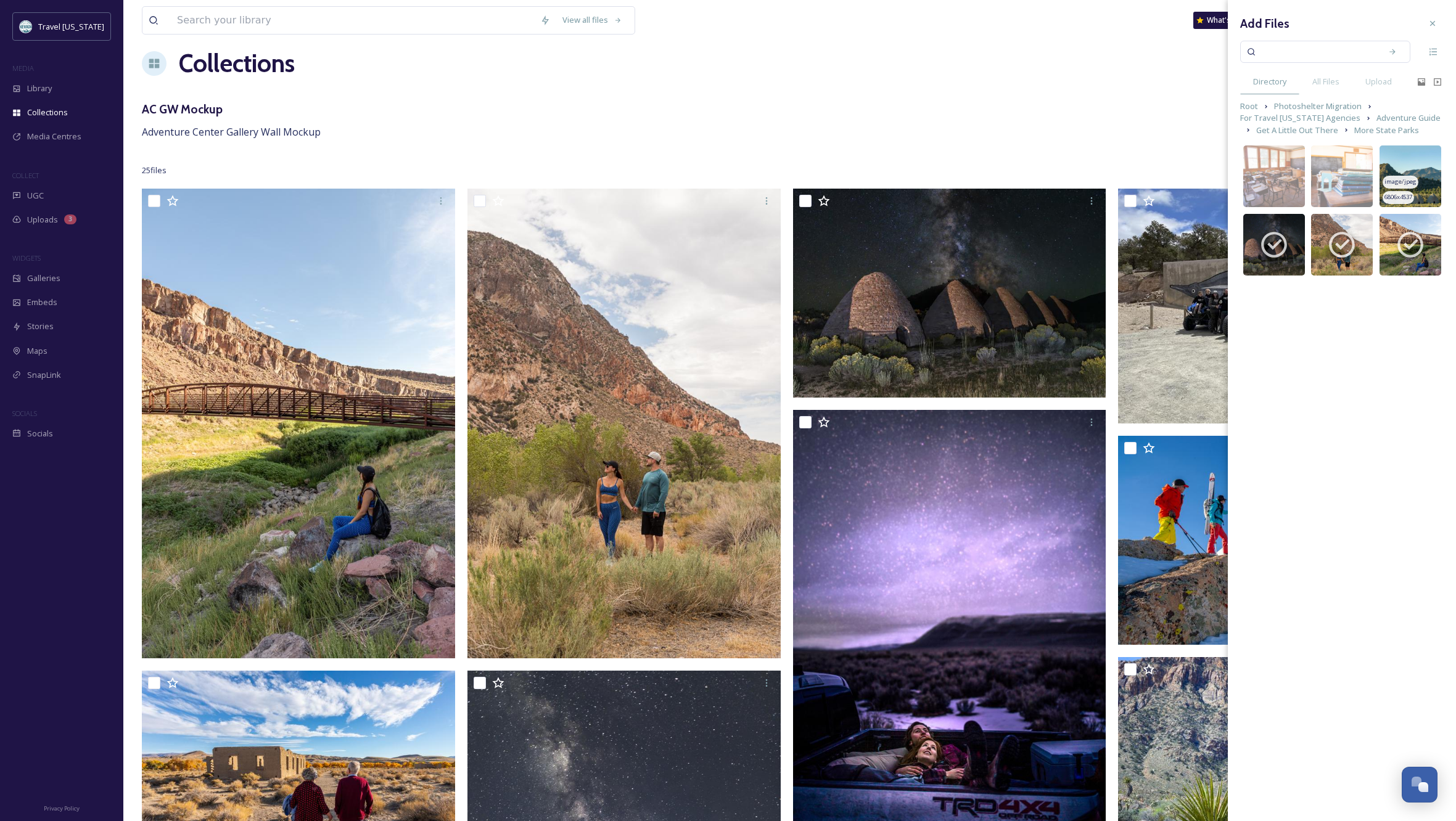
click at [1408, 159] on img at bounding box center [1410, 176] width 62 height 62
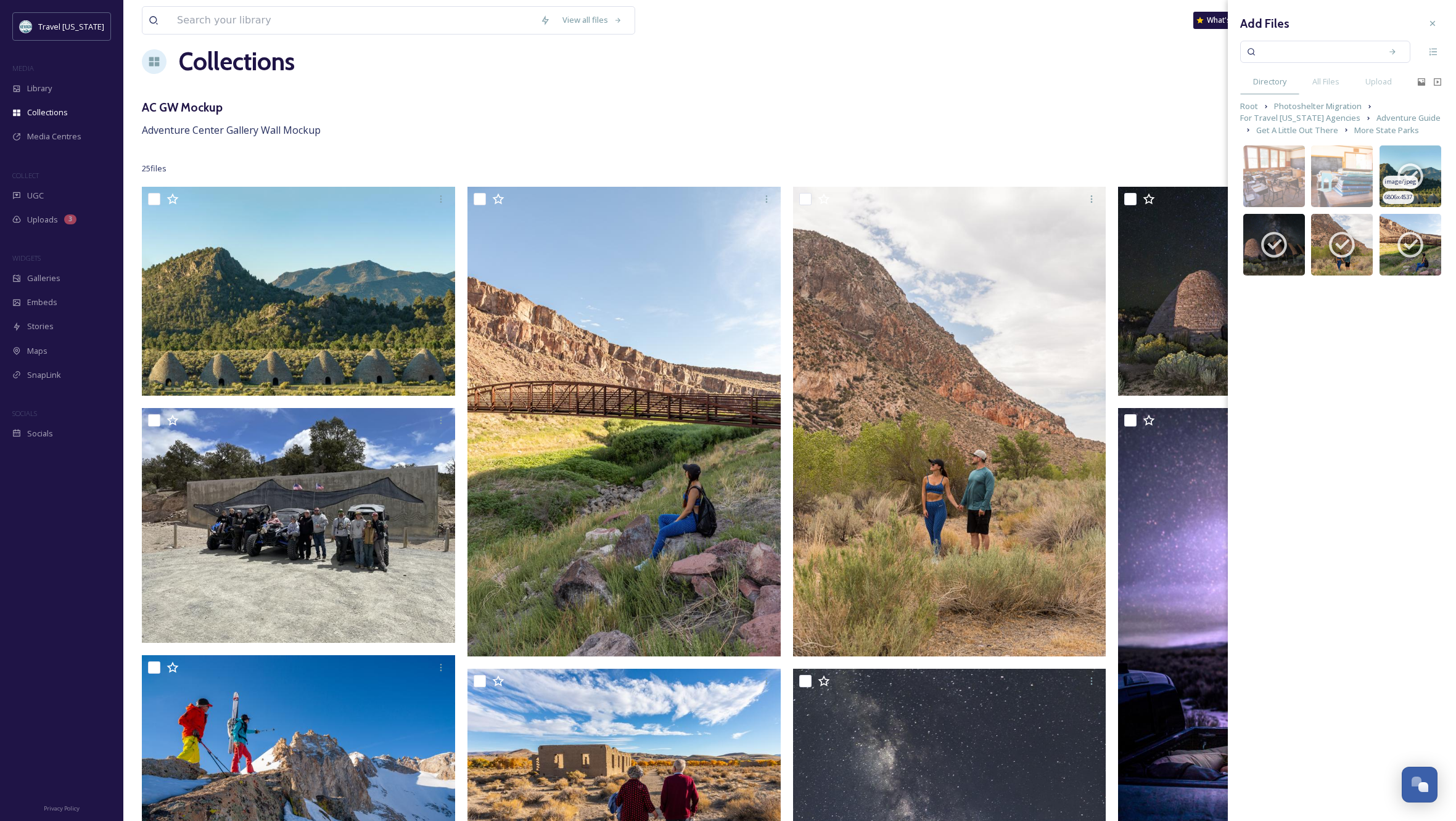
scroll to position [14, 1]
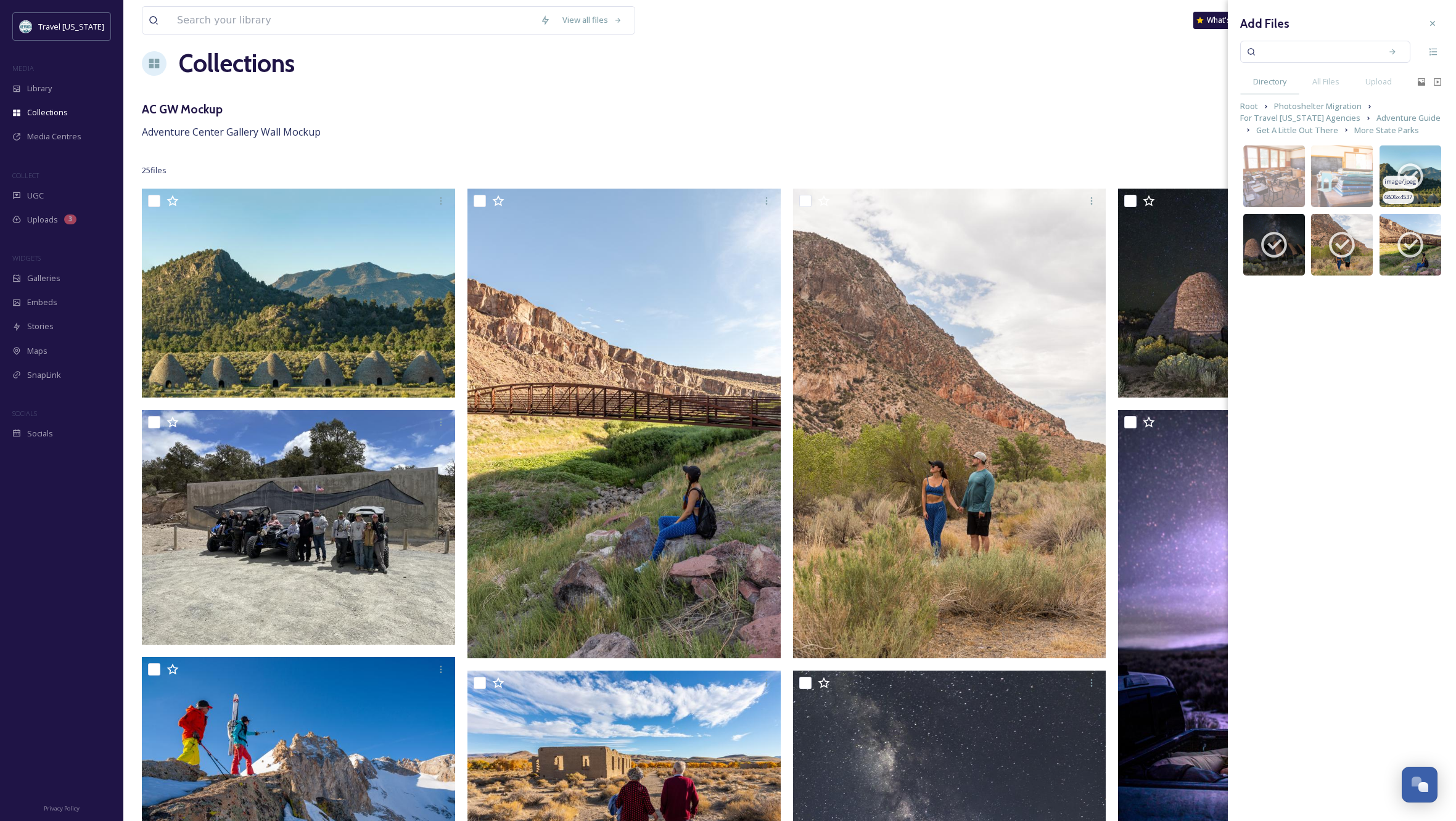
drag, startPoint x: 1411, startPoint y: 162, endPoint x: 1418, endPoint y: 162, distance: 7.0
click at [1411, 162] on icon at bounding box center [1410, 176] width 31 height 31
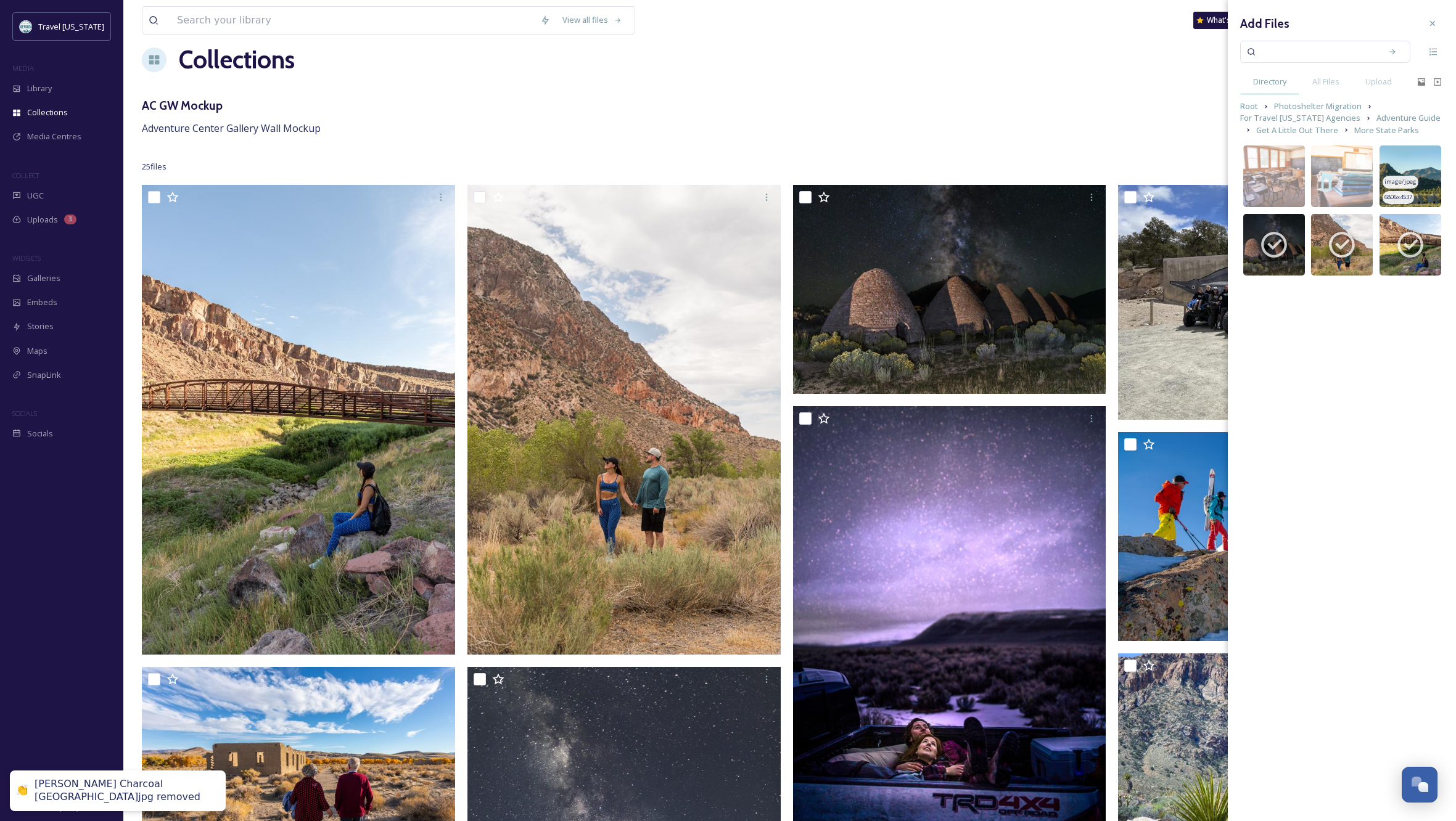
scroll to position [18, 1]
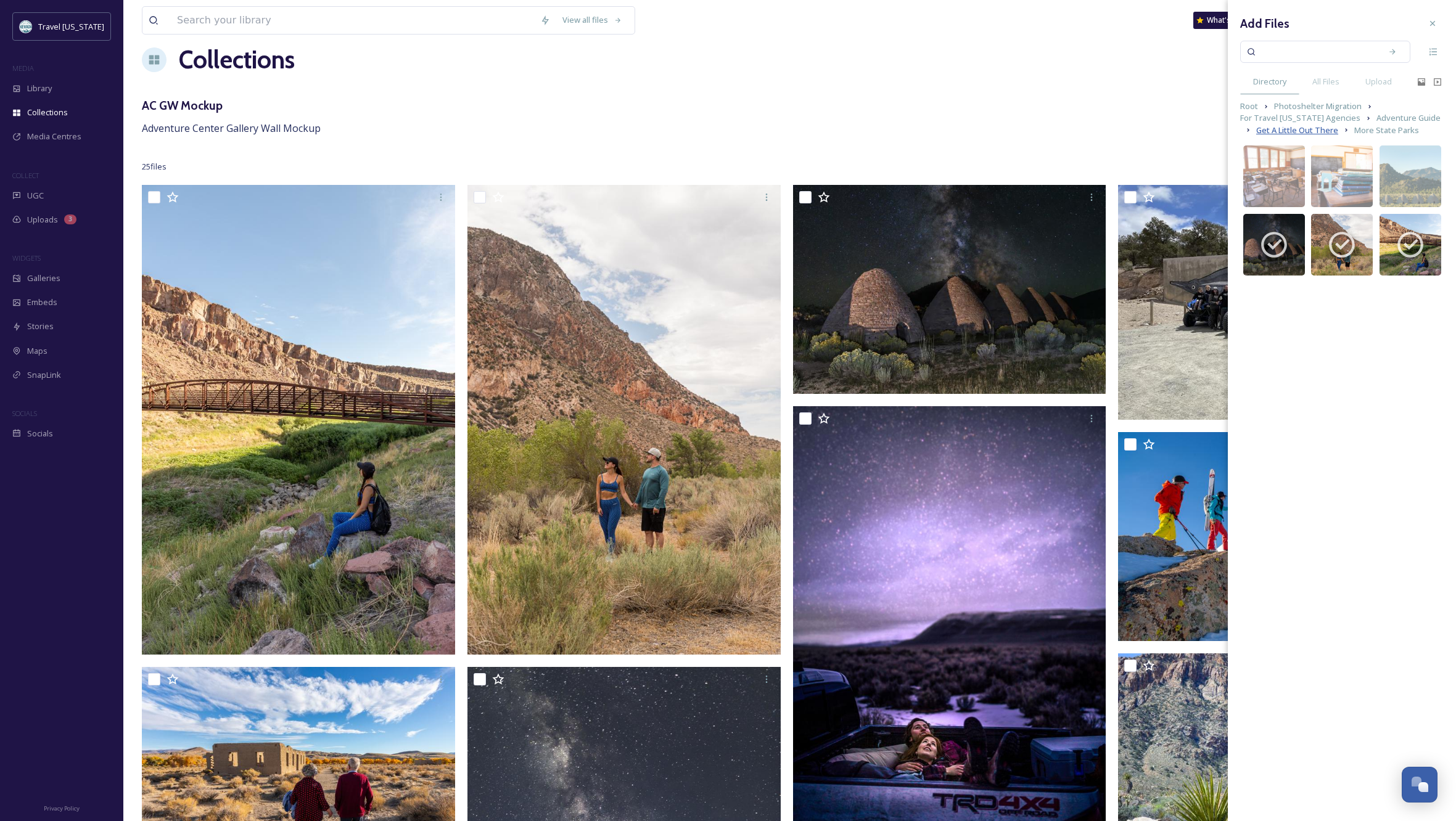
click at [1299, 130] on span "Get A Little Out There" at bounding box center [1297, 130] width 82 height 12
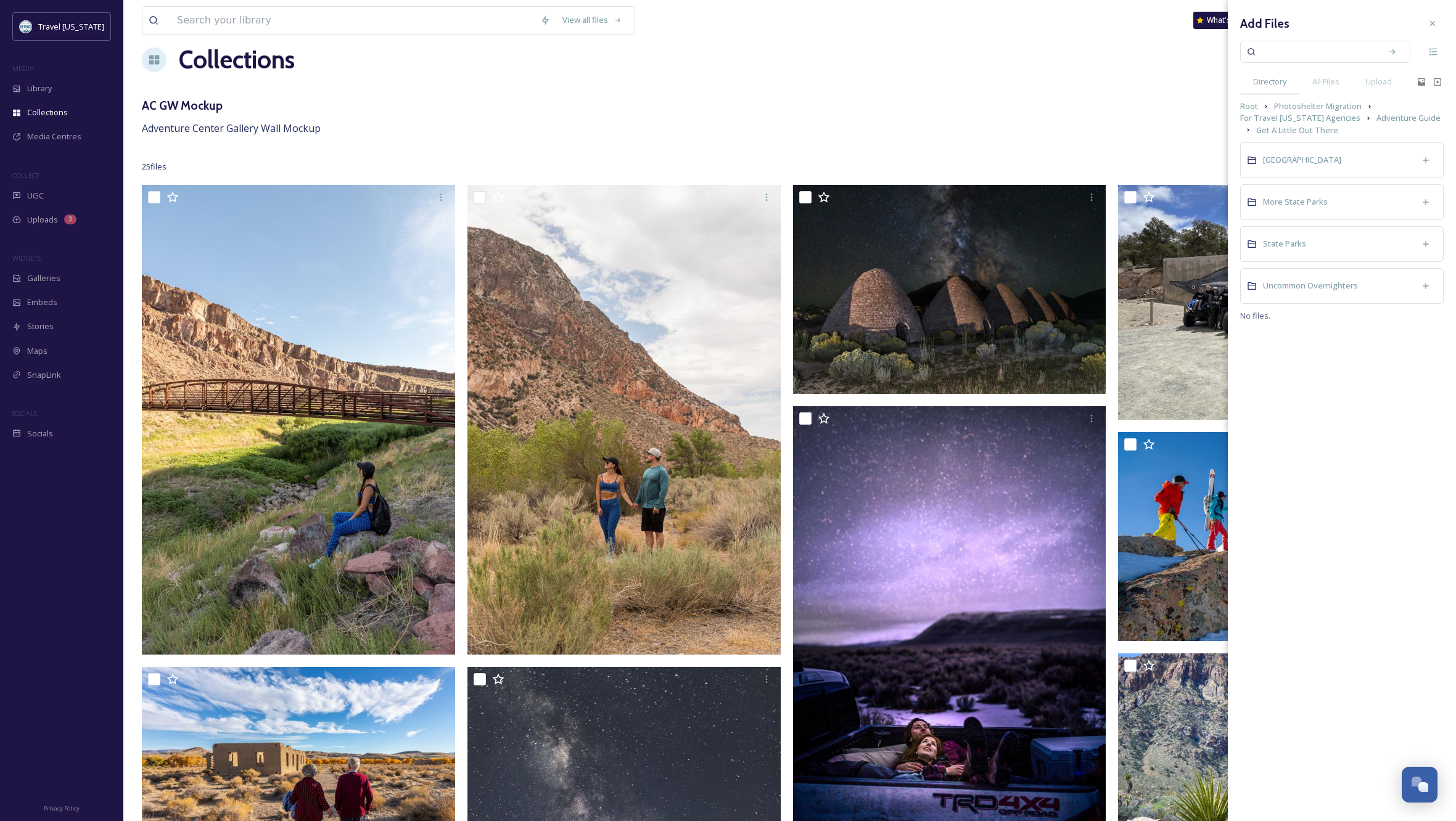
scroll to position [18, 0]
click at [1299, 160] on span "[GEOGRAPHIC_DATA]" at bounding box center [1302, 160] width 78 height 11
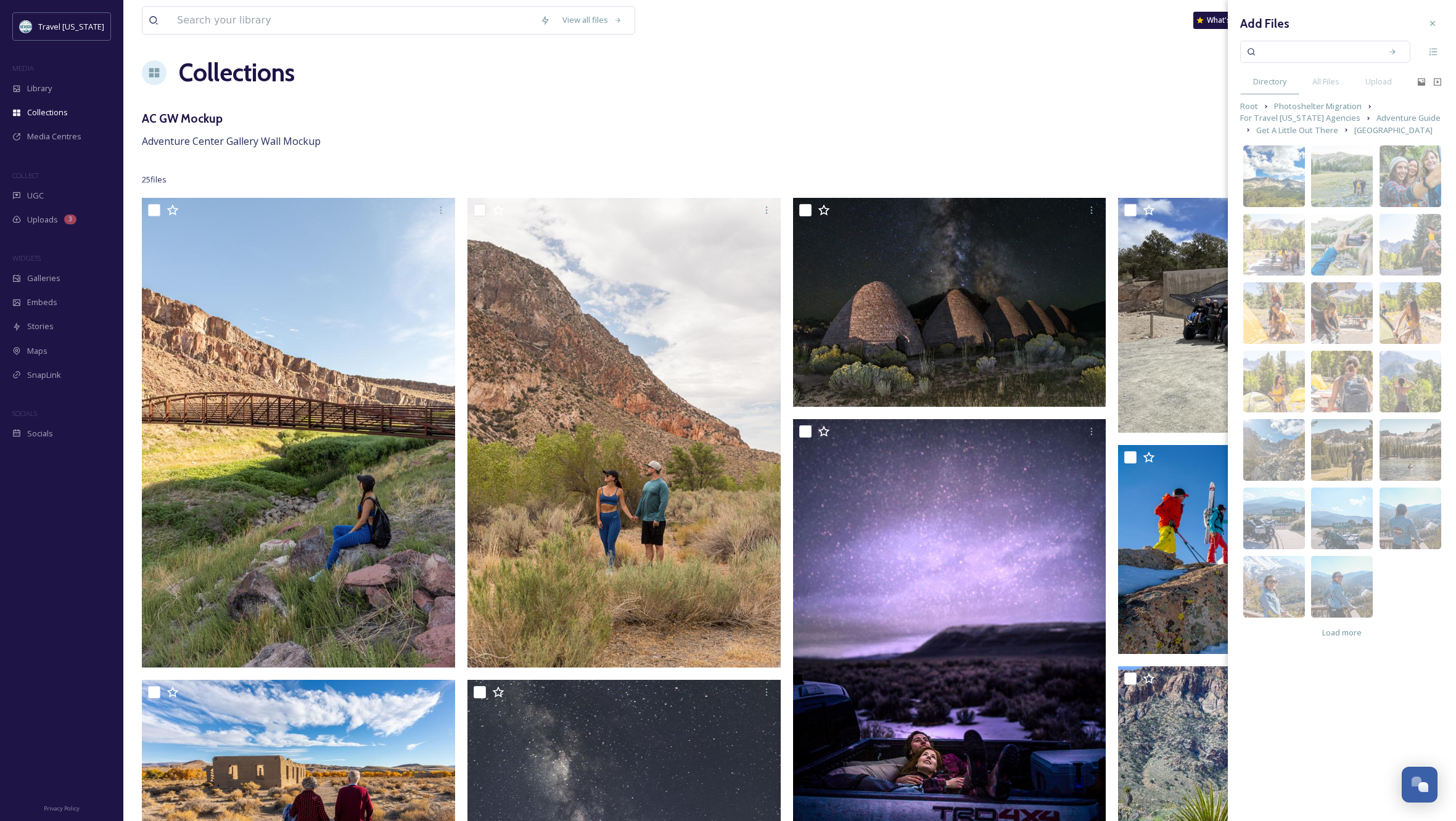
scroll to position [5, 0]
click at [1285, 505] on img at bounding box center [1274, 518] width 62 height 62
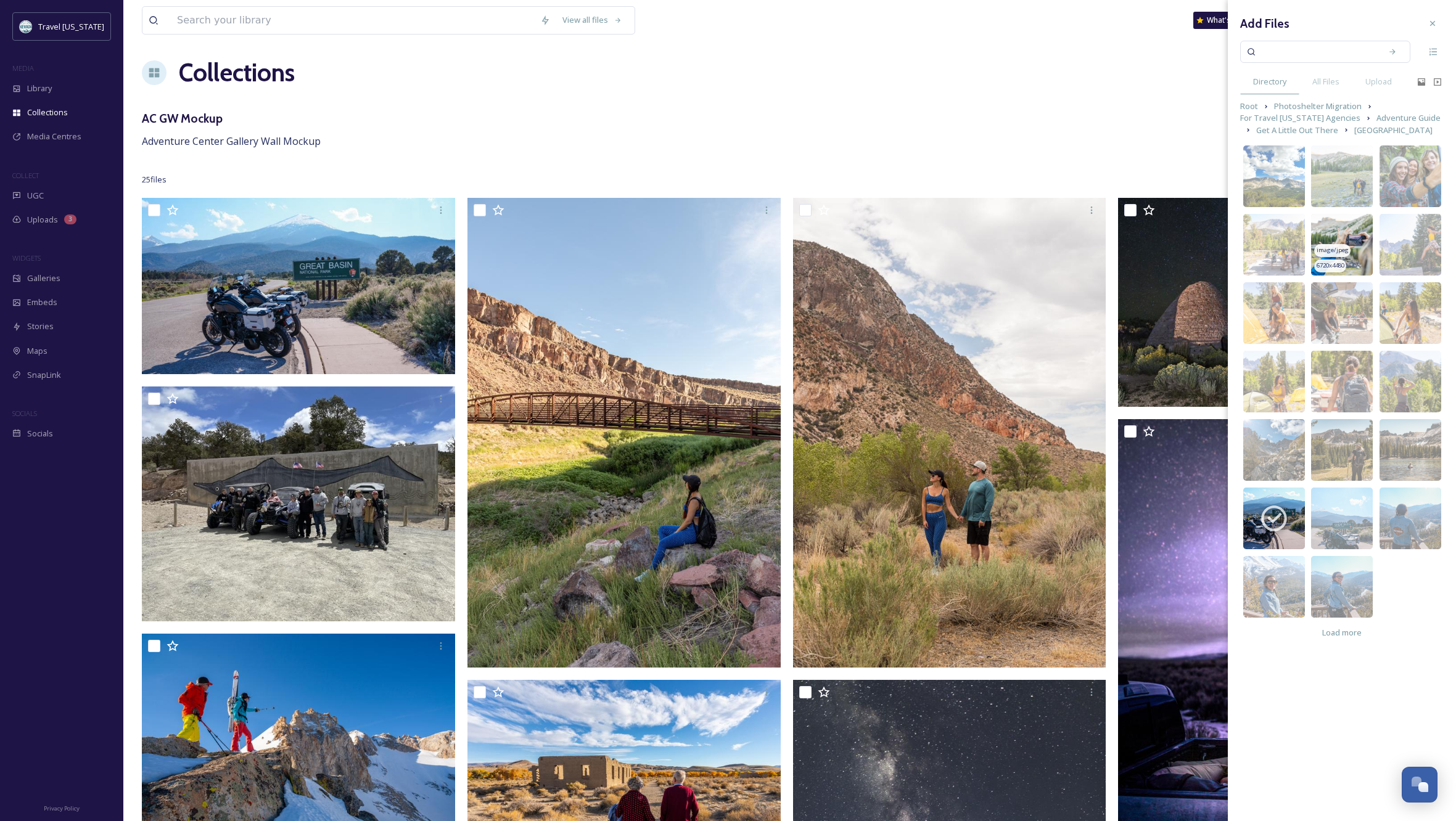
click at [1345, 229] on img at bounding box center [1342, 245] width 62 height 62
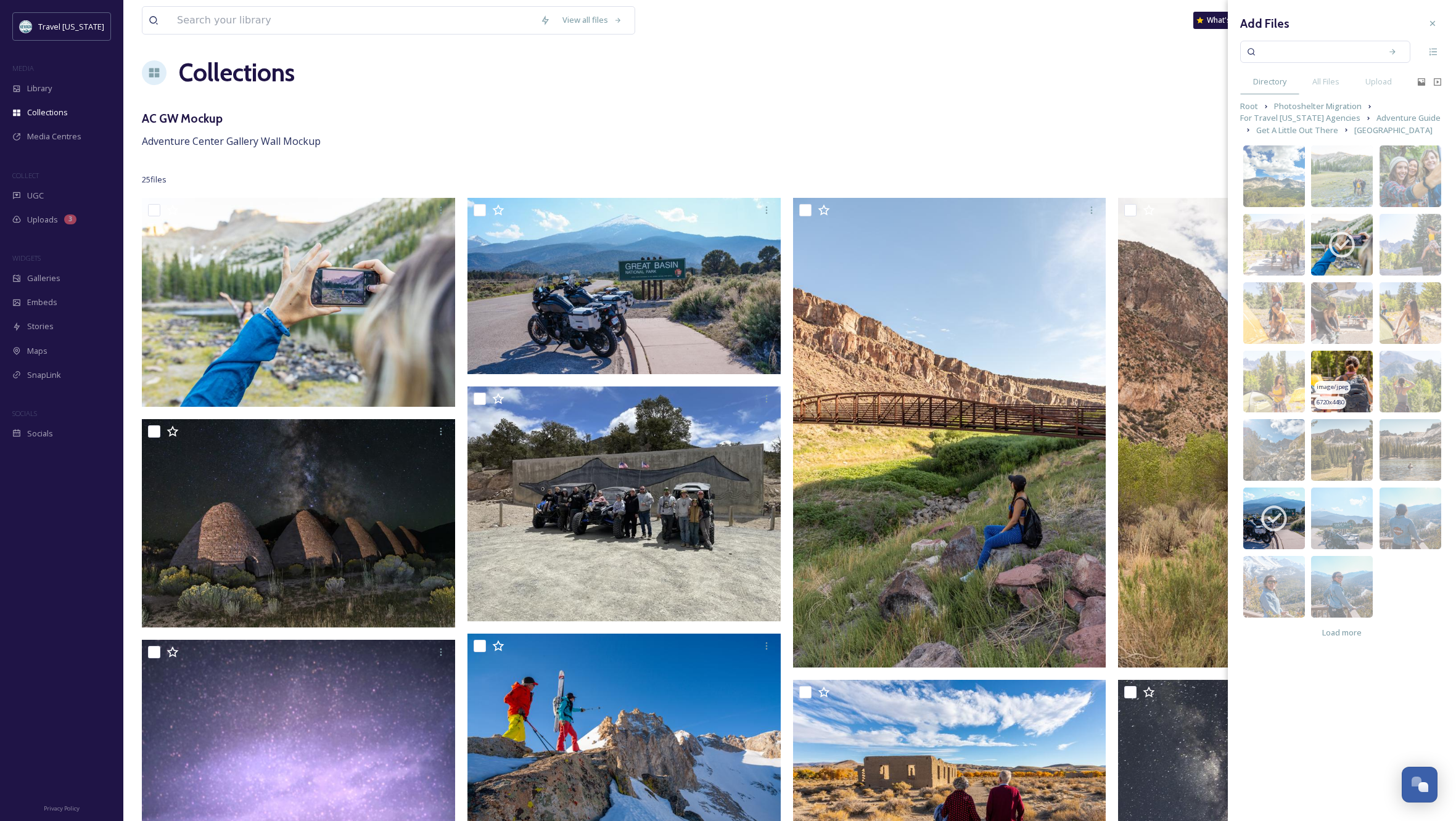
click at [1348, 366] on img at bounding box center [1342, 382] width 62 height 62
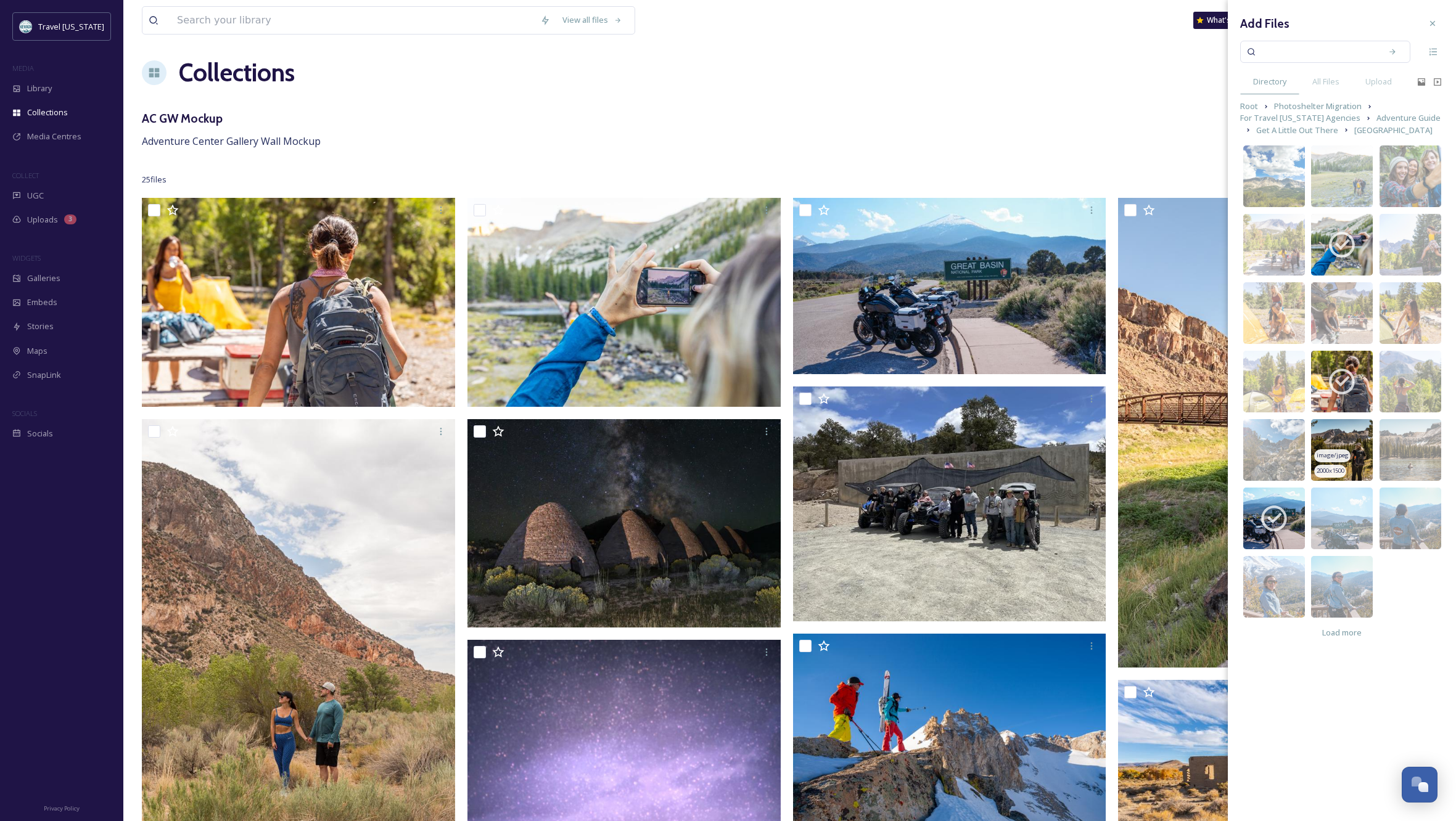
click at [1347, 436] on img at bounding box center [1342, 450] width 62 height 62
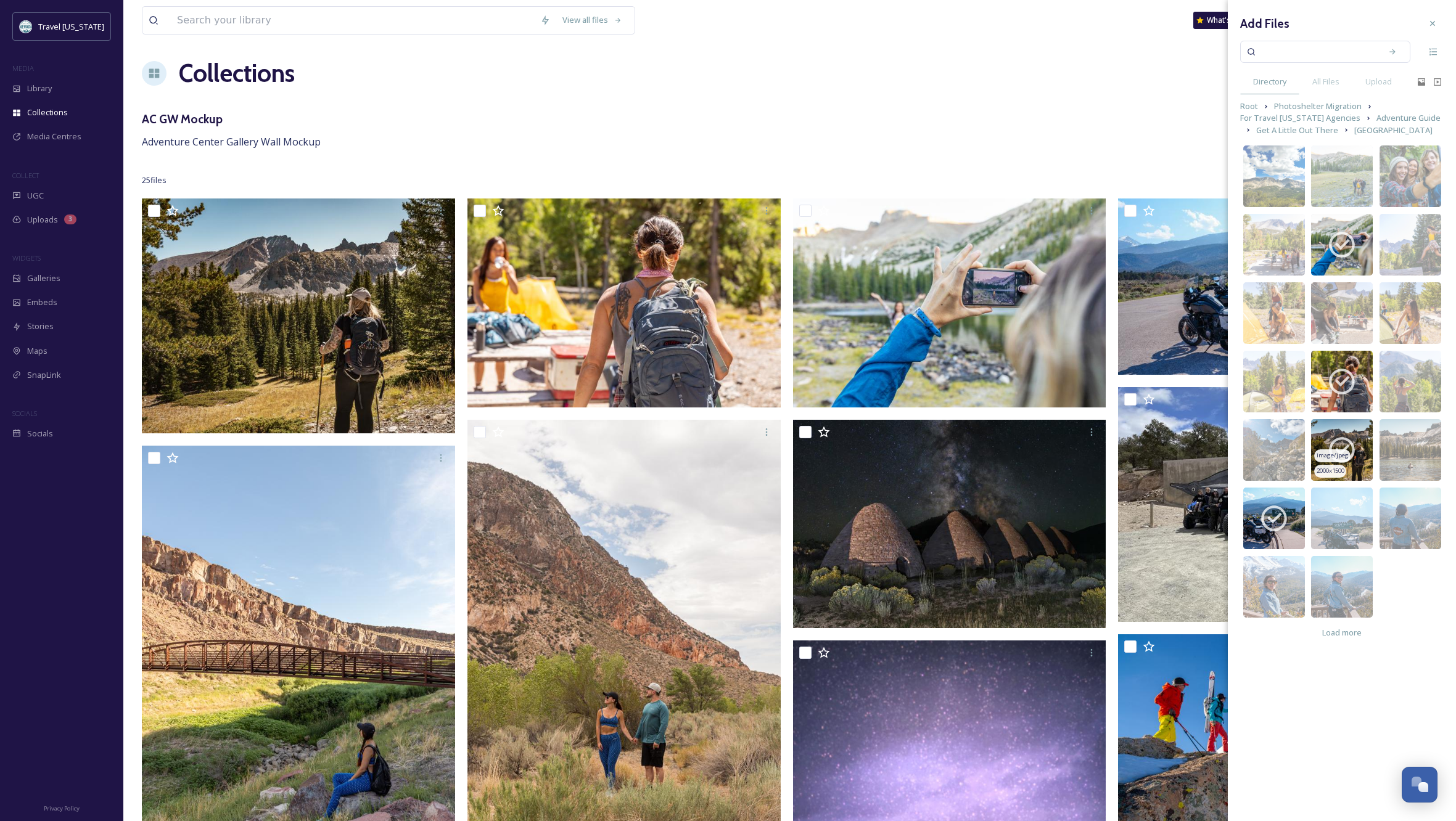
scroll to position [9, 1]
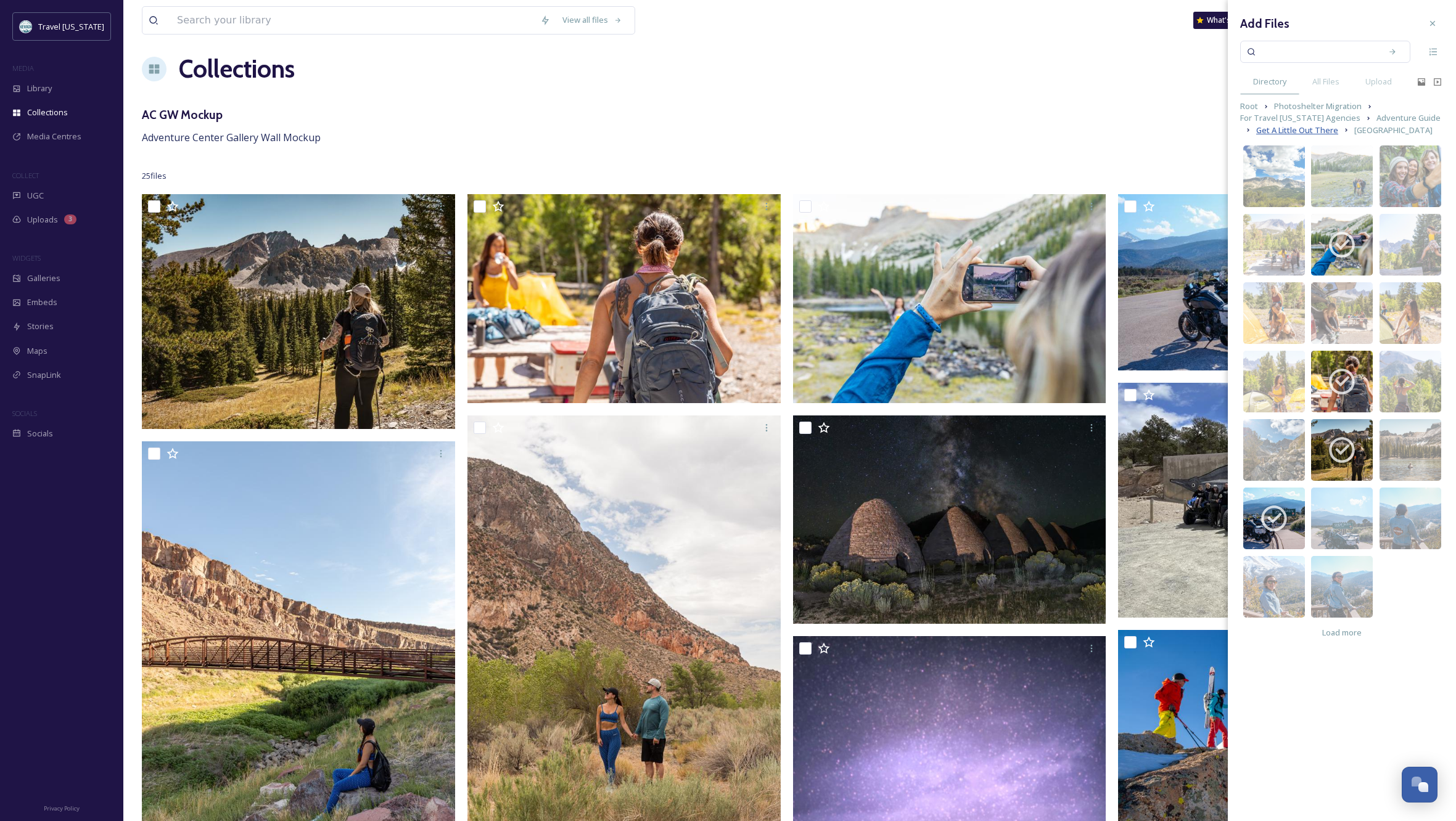
click at [1265, 130] on span "Get A Little Out There" at bounding box center [1297, 130] width 82 height 12
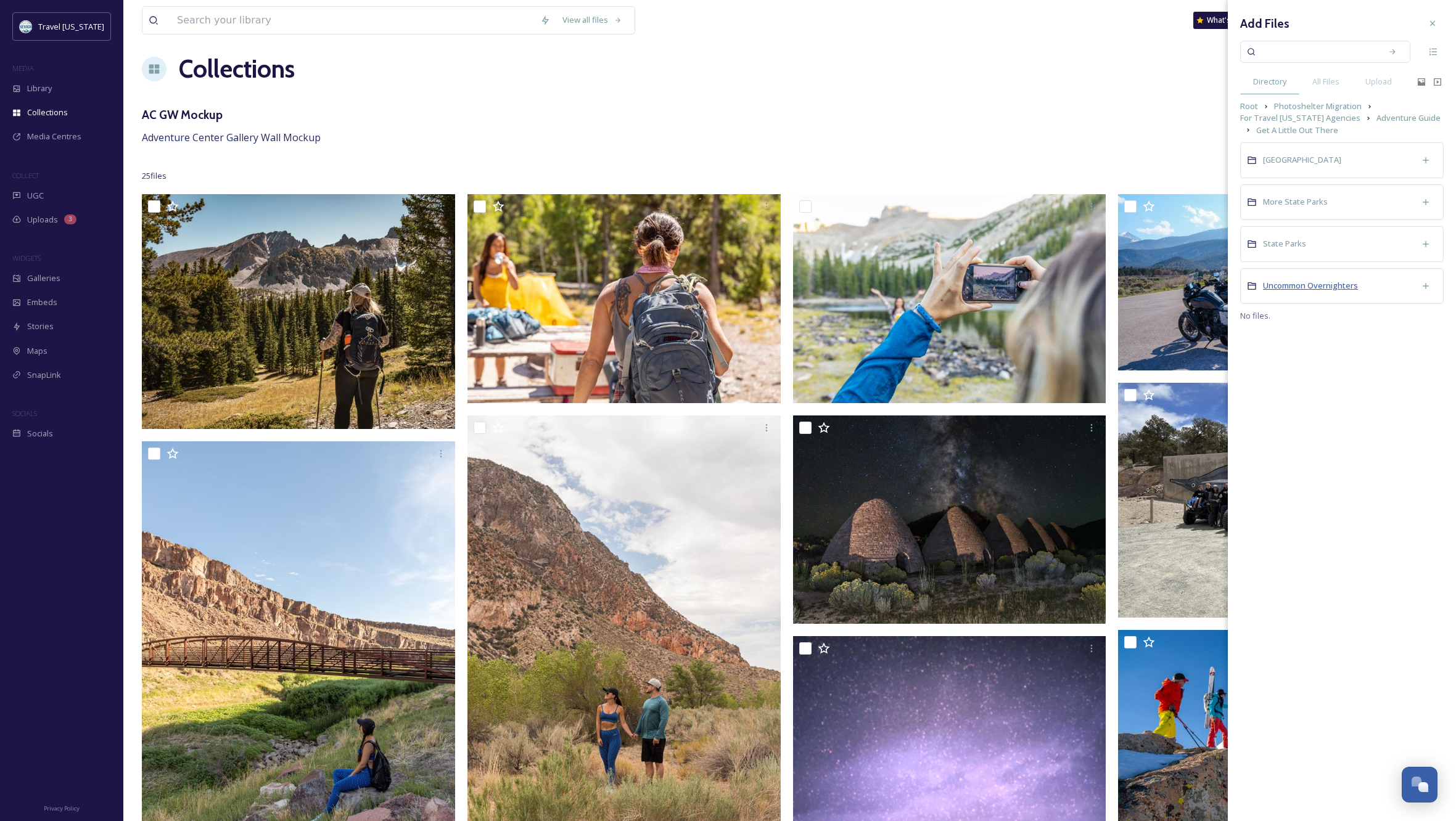
click at [1333, 287] on span "Uncommon Overnighters" at bounding box center [1310, 285] width 95 height 11
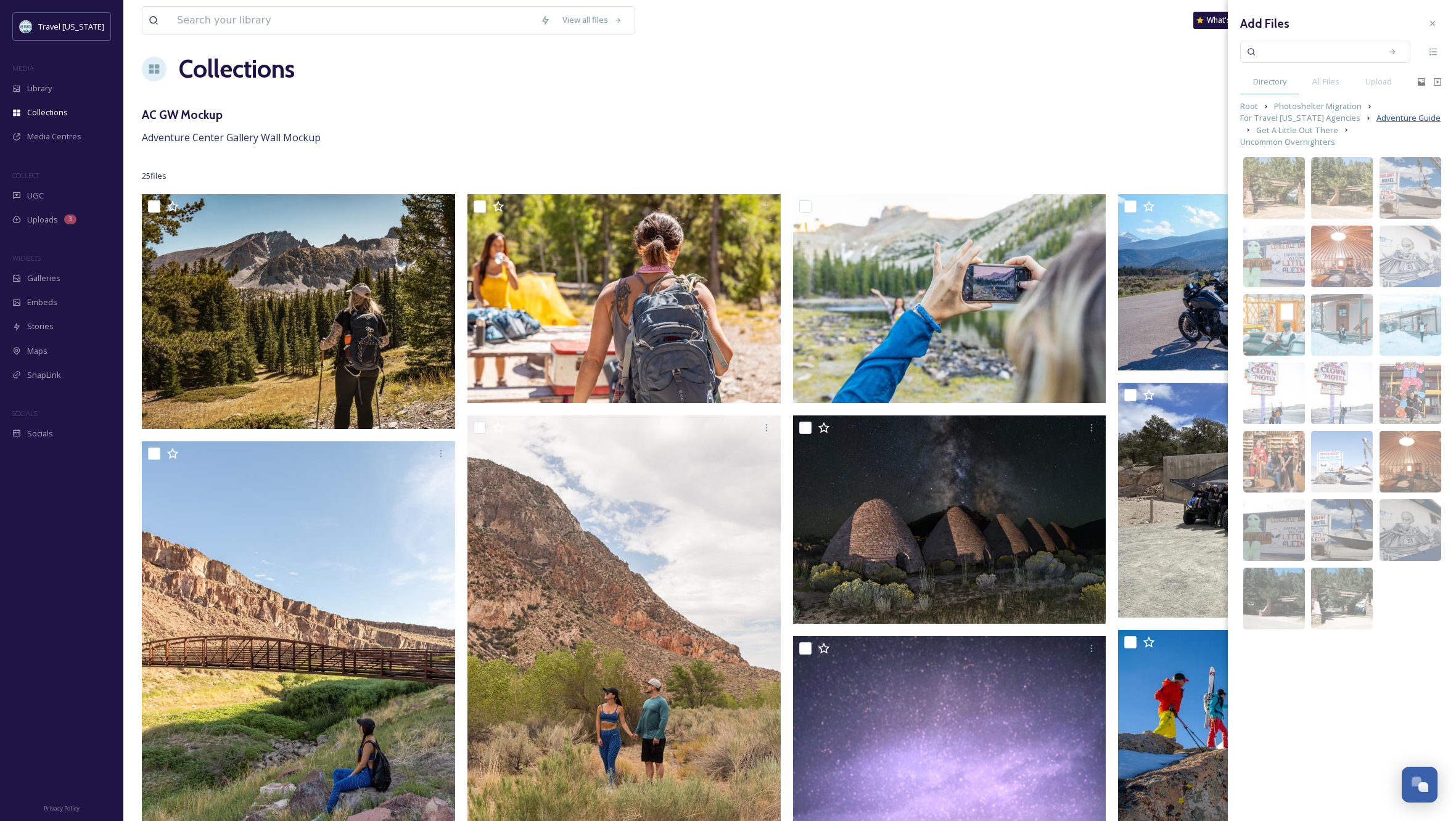
click at [1379, 116] on span "Adventure Guide" at bounding box center [1409, 118] width 64 height 12
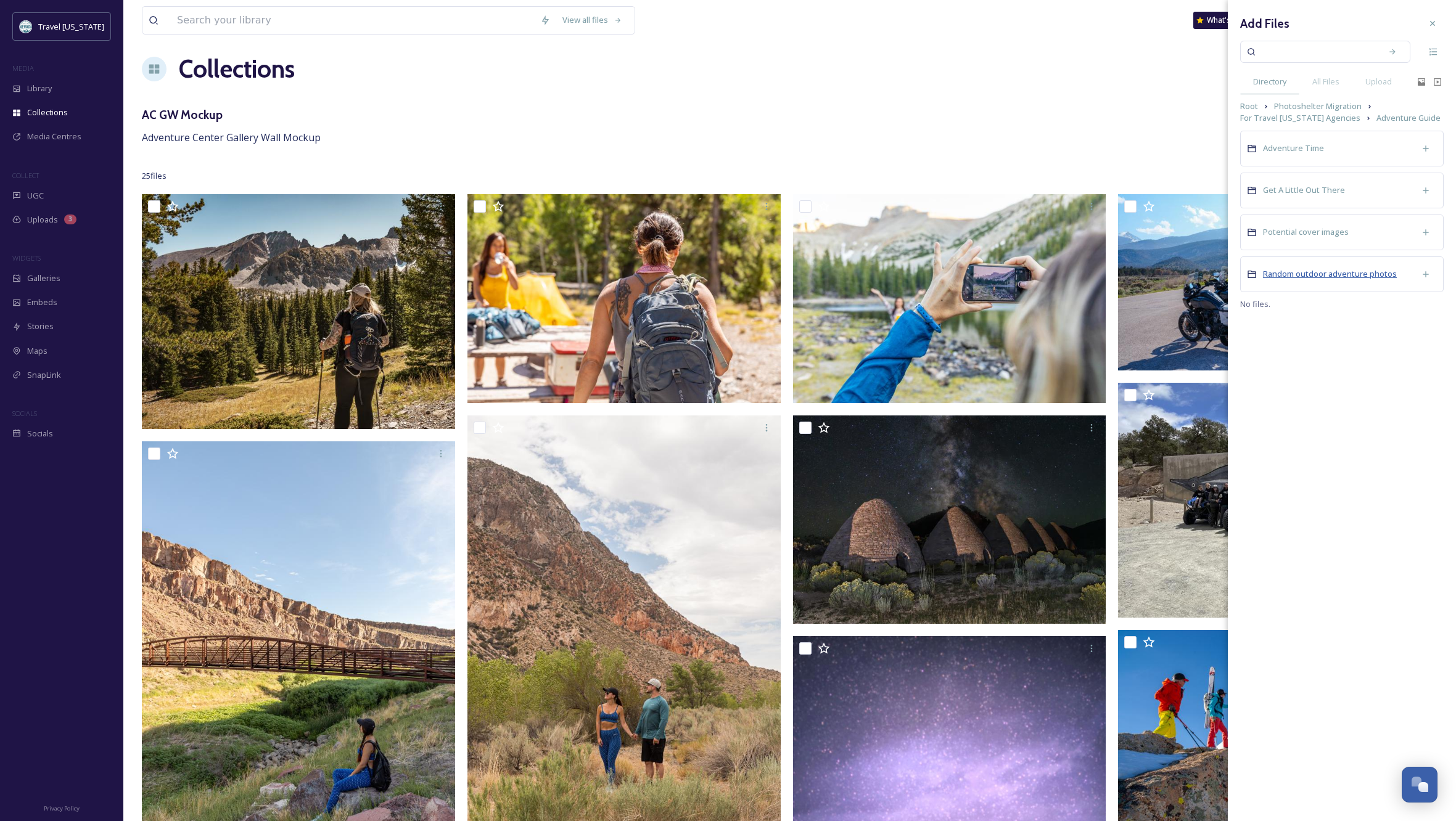
click at [1334, 272] on span "Random outdoor adventure photos" at bounding box center [1330, 273] width 134 height 11
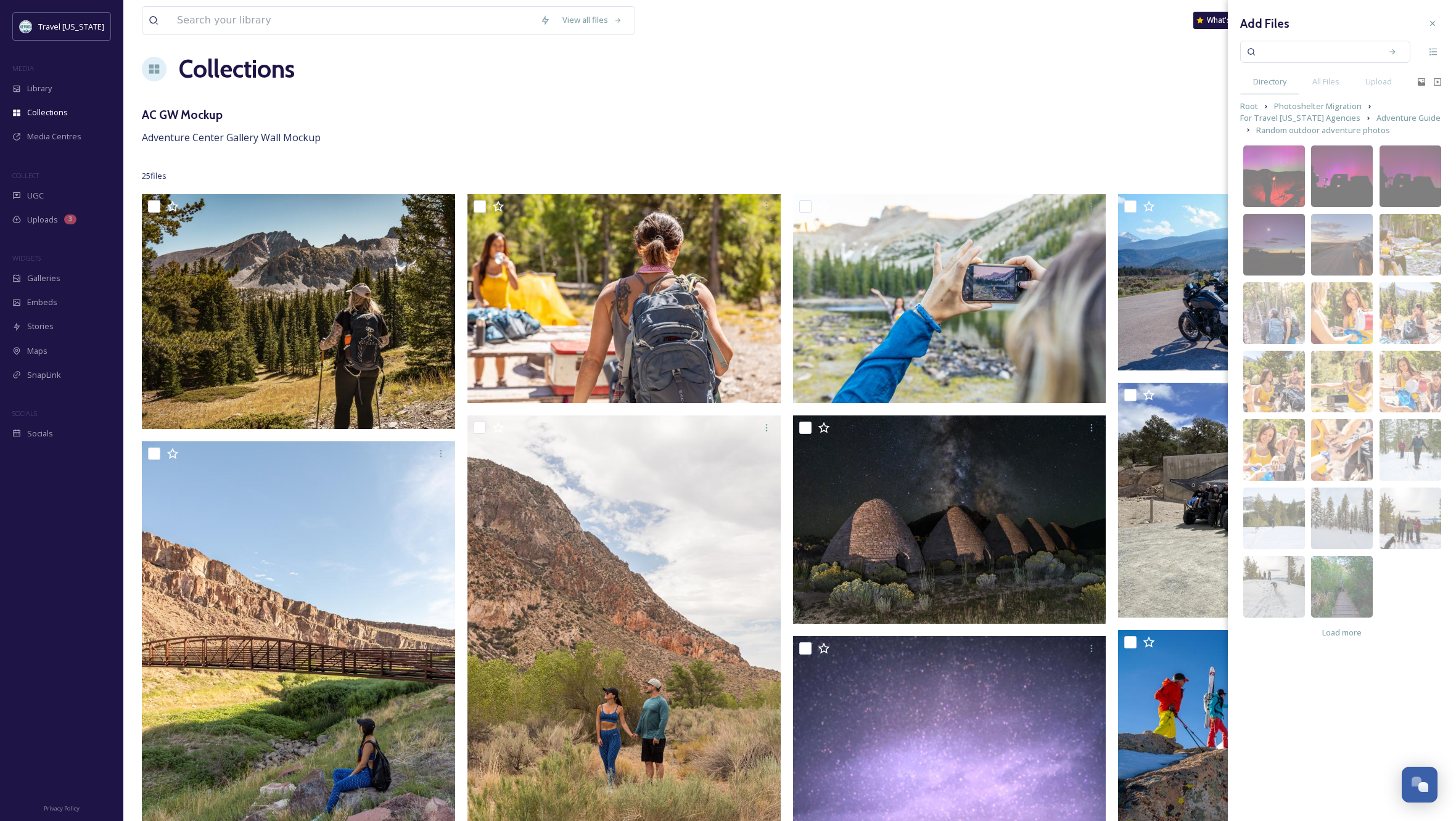
scroll to position [9, 0]
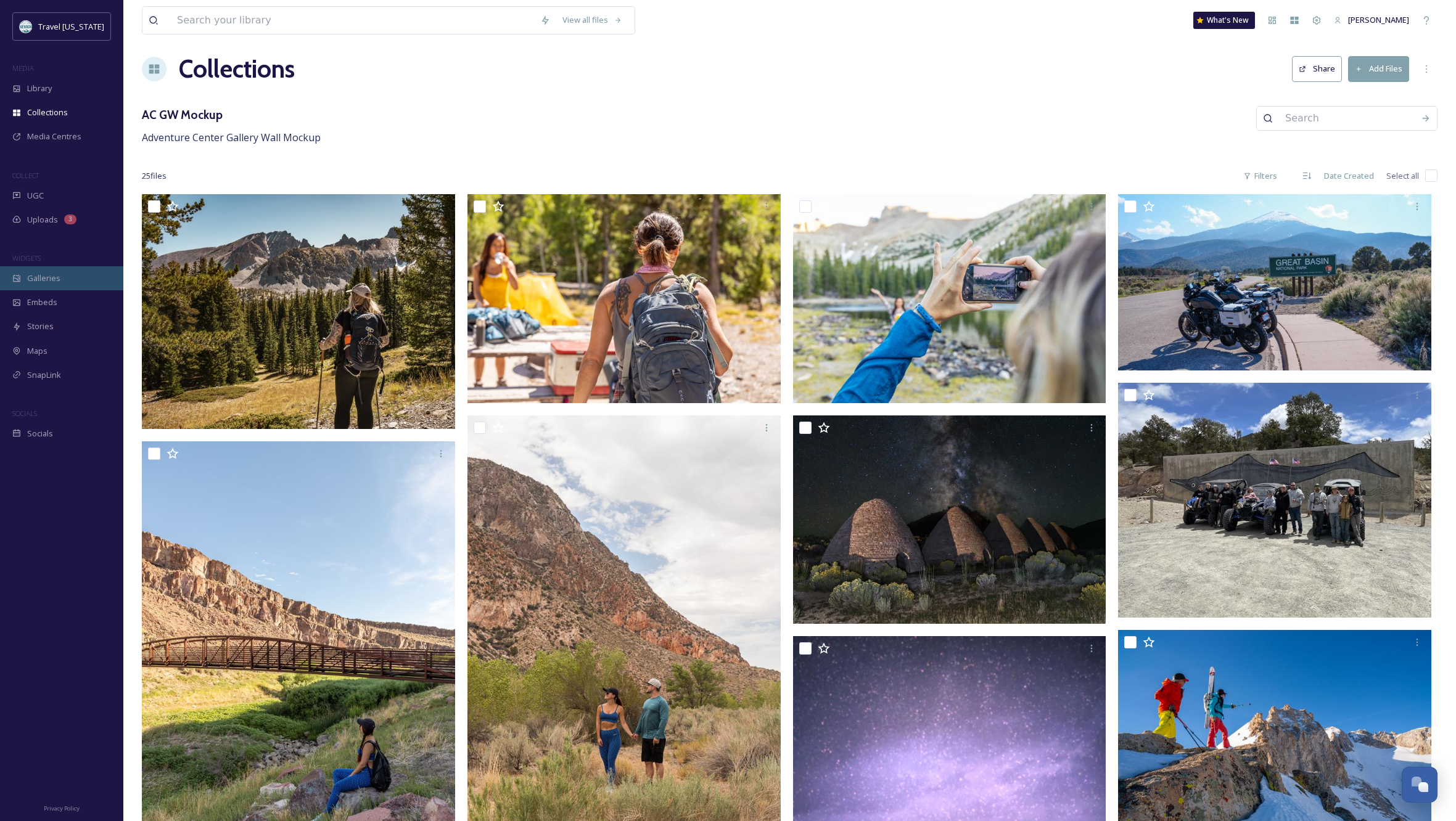
click at [39, 278] on span "Galleries" at bounding box center [44, 278] width 34 height 12
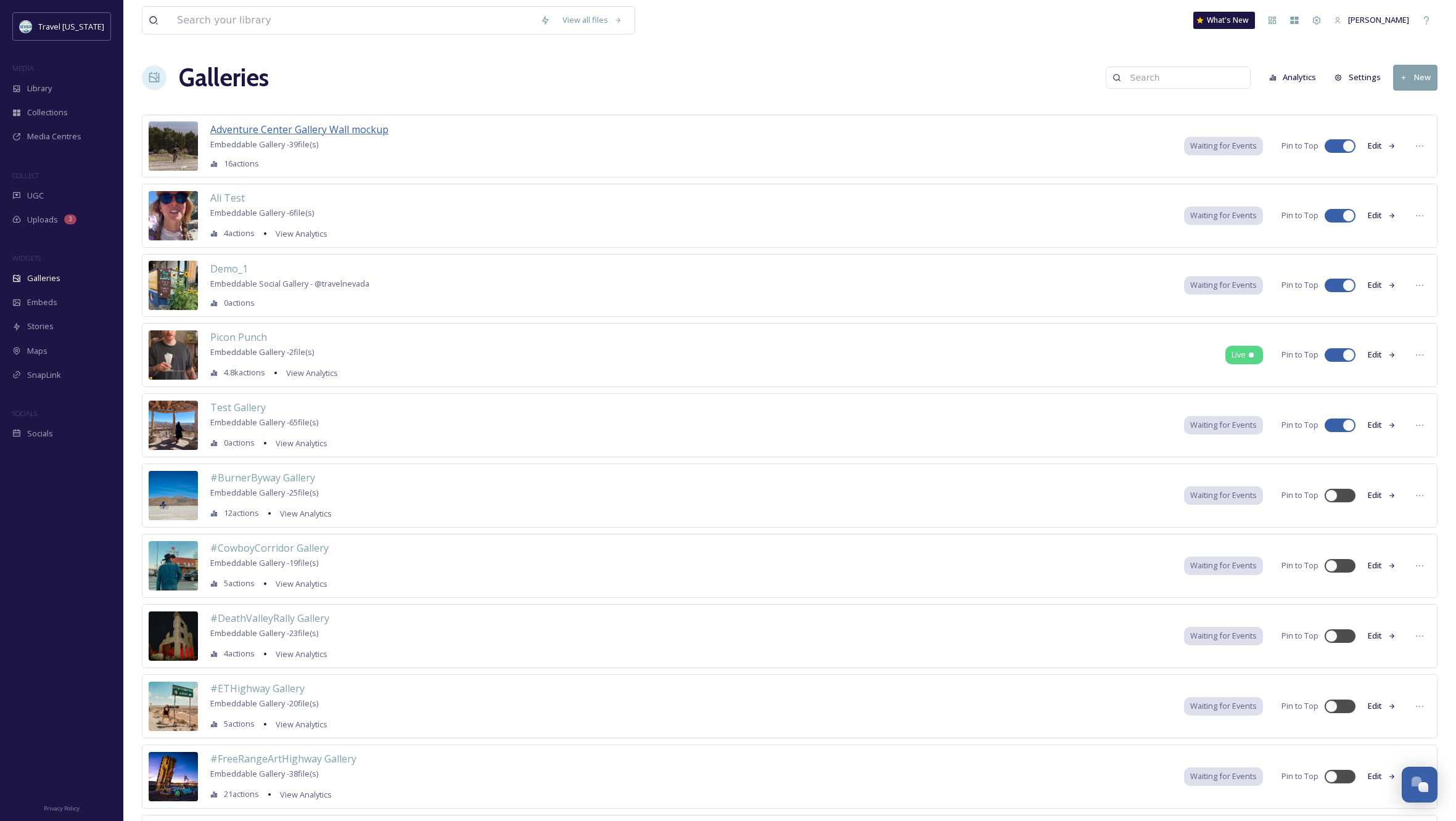
click at [338, 130] on span "Adventure Center Gallery Wall mockup" at bounding box center [300, 129] width 179 height 14
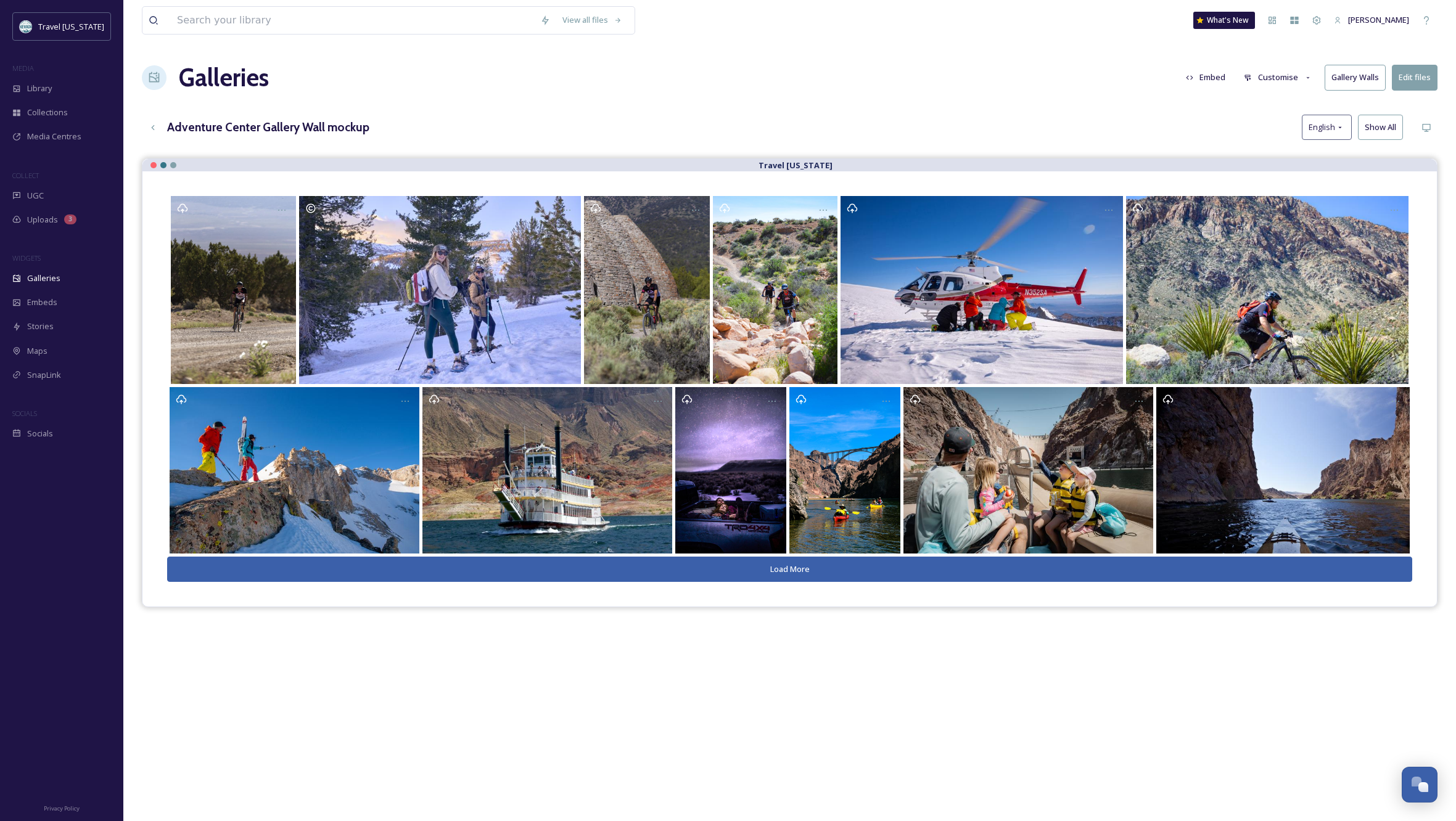
click at [1358, 76] on button "Gallery Walls" at bounding box center [1355, 77] width 61 height 25
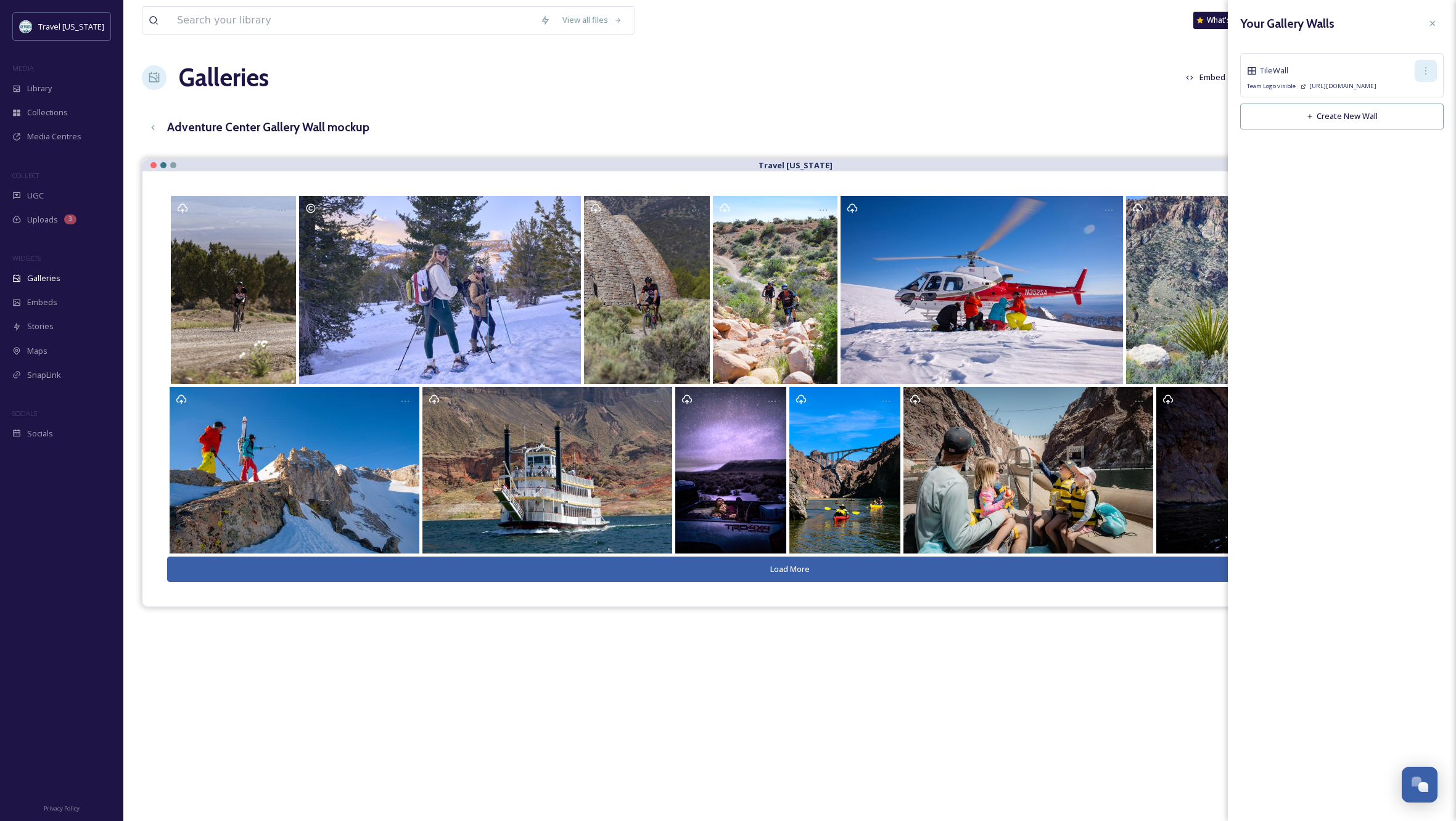
click at [1426, 68] on icon at bounding box center [1426, 71] width 1 height 7
click at [1414, 98] on span "Edit Wall" at bounding box center [1404, 98] width 31 height 12
checkbox input "true"
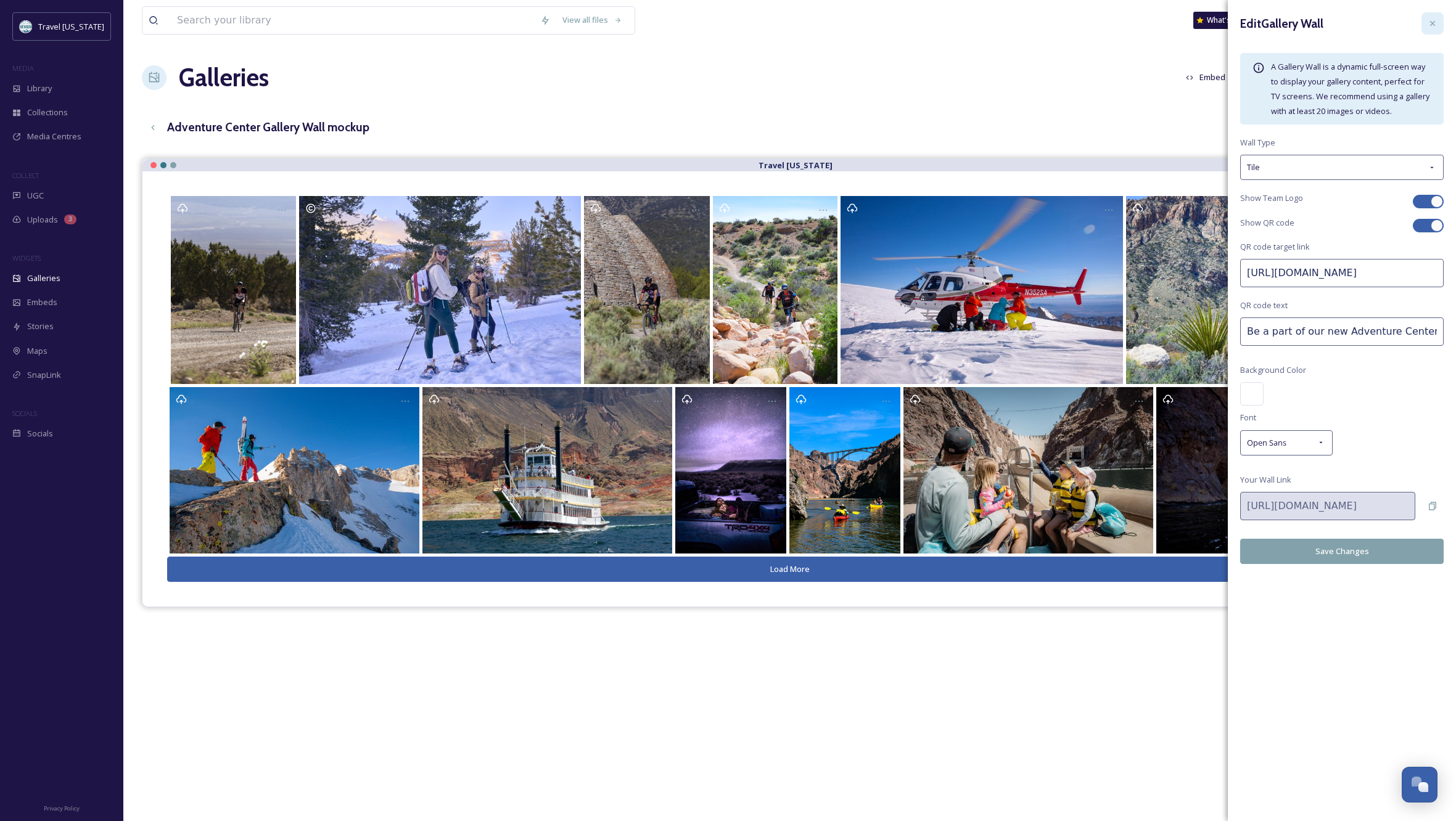
click at [1433, 22] on icon at bounding box center [1433, 23] width 10 height 10
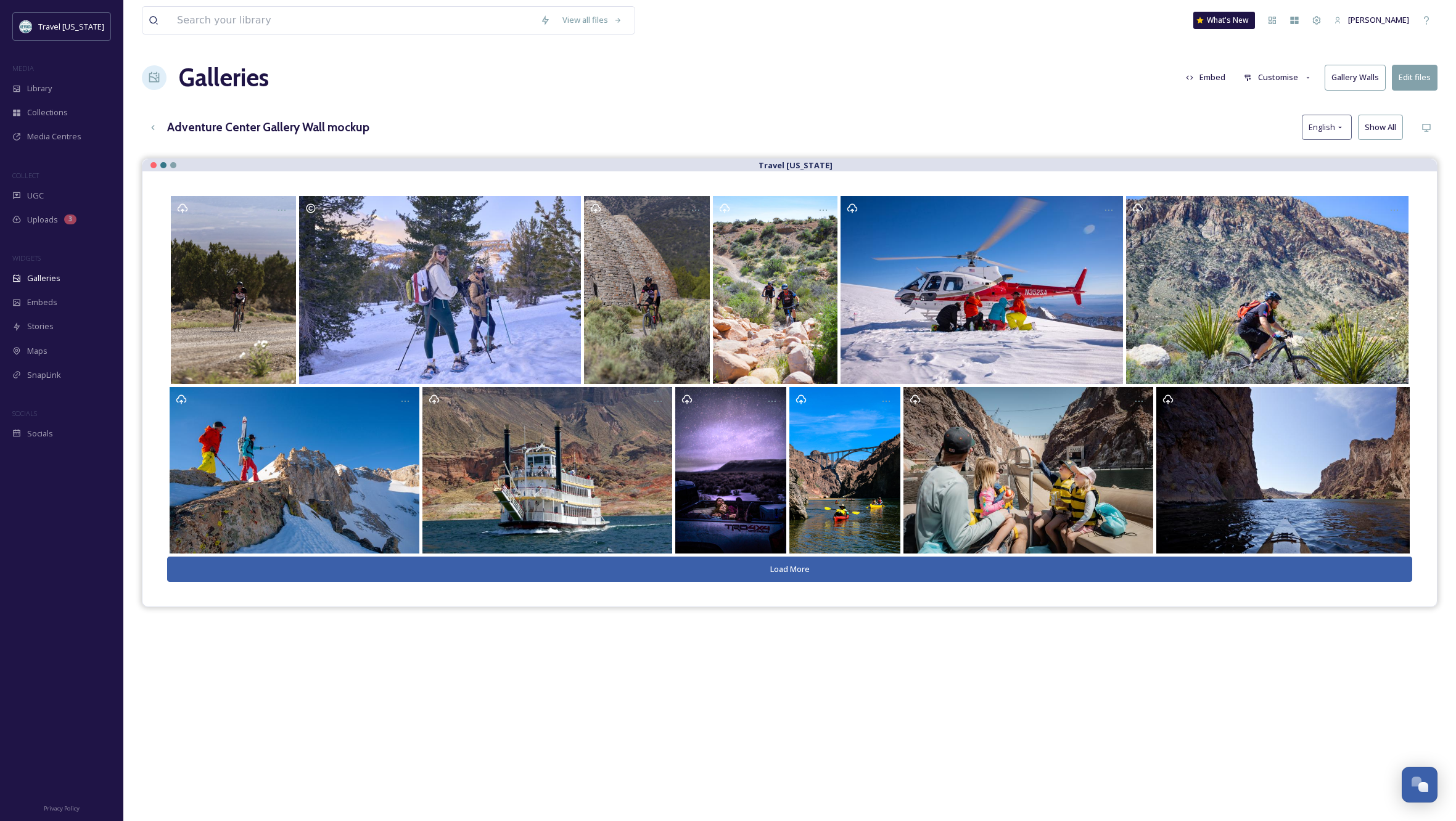
click at [1148, 79] on div "Galleries Embed Customise Gallery Walls Edit files" at bounding box center [790, 77] width 1296 height 37
click at [1366, 79] on button "Gallery Walls" at bounding box center [1355, 77] width 61 height 25
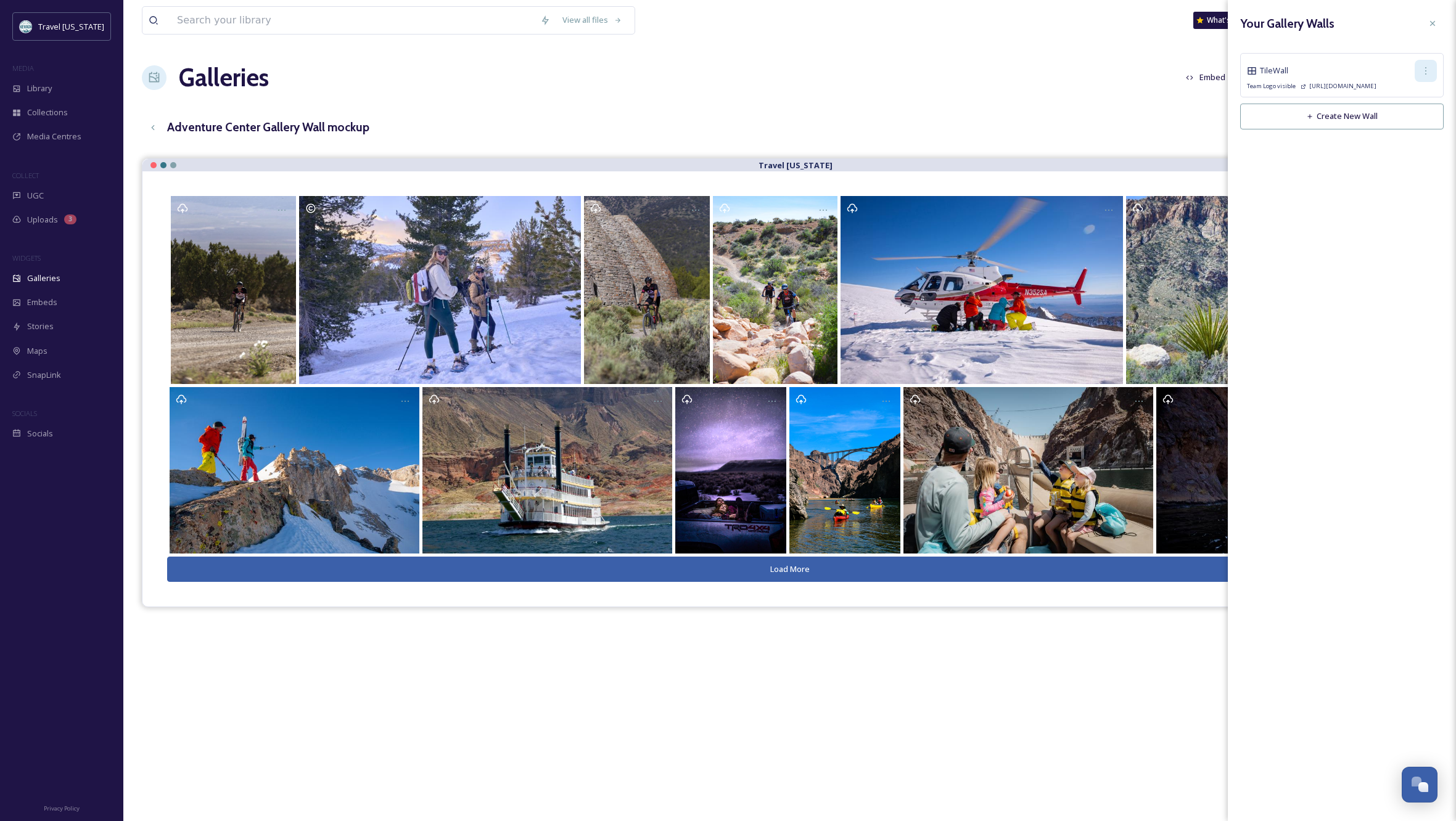
click at [1430, 66] on icon at bounding box center [1426, 71] width 10 height 10
click at [1420, 127] on span "Copy Link" at bounding box center [1406, 122] width 35 height 12
click at [1407, 120] on span "Copy Link" at bounding box center [1406, 122] width 35 height 12
drag, startPoint x: 1106, startPoint y: 98, endPoint x: 950, endPoint y: 95, distance: 156.0
click at [1106, 98] on div "View all files What's New [PERSON_NAME] Galleries Embed Customise Gallery Walls…" at bounding box center [789, 499] width 1333 height 998
